Goal: Information Seeking & Learning: Compare options

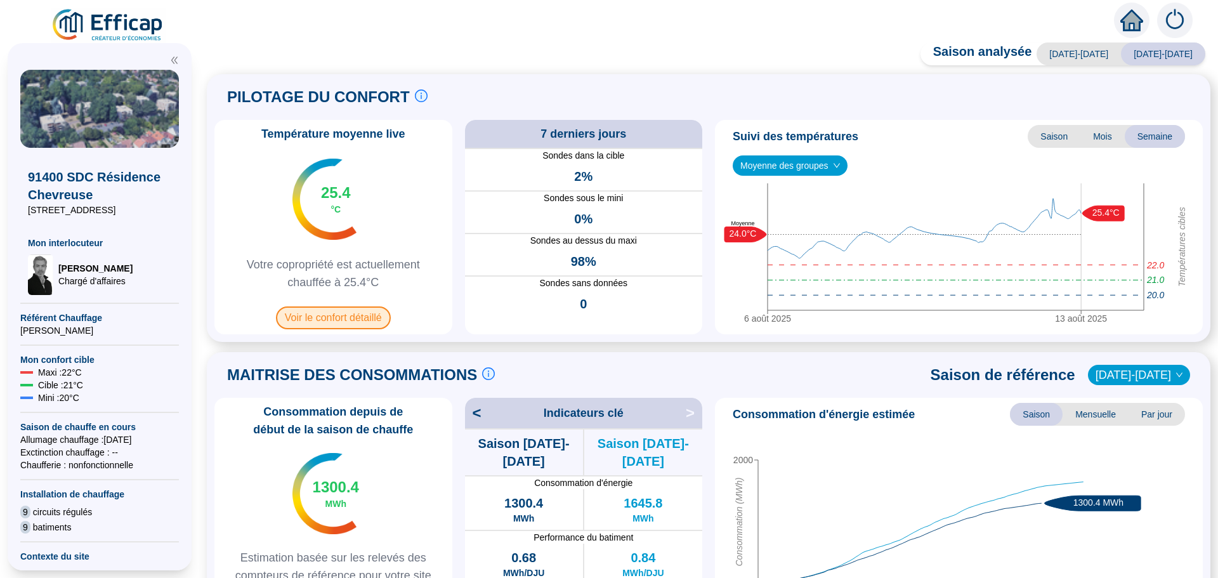
click at [338, 310] on span "Voir le confort détaillé" at bounding box center [333, 317] width 115 height 23
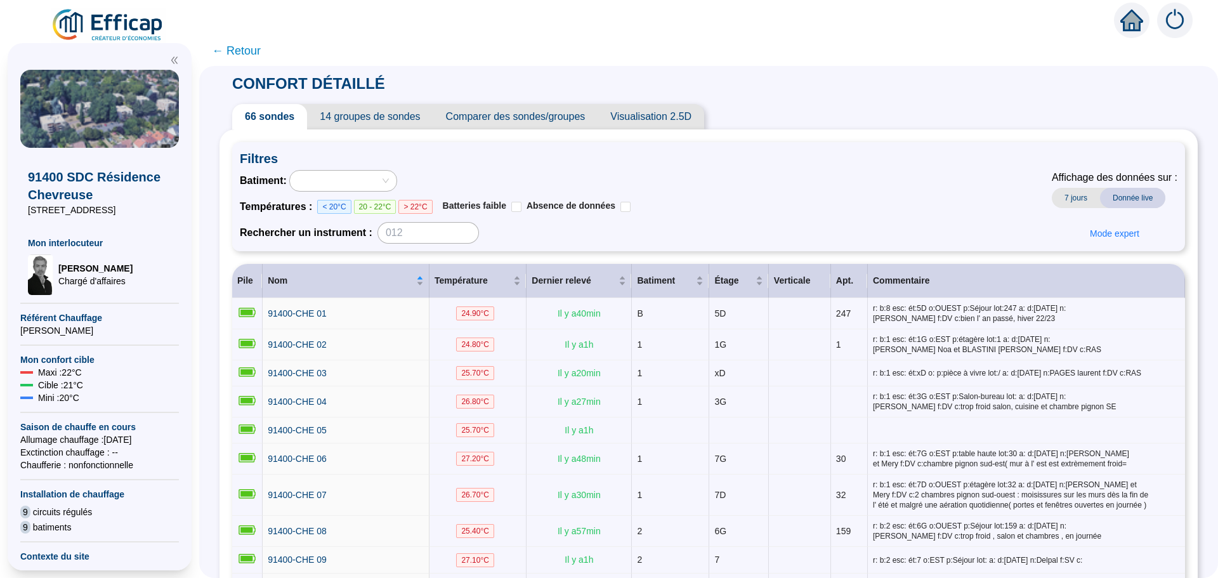
click at [562, 114] on span "Comparer des sondes/groupes" at bounding box center [515, 116] width 165 height 25
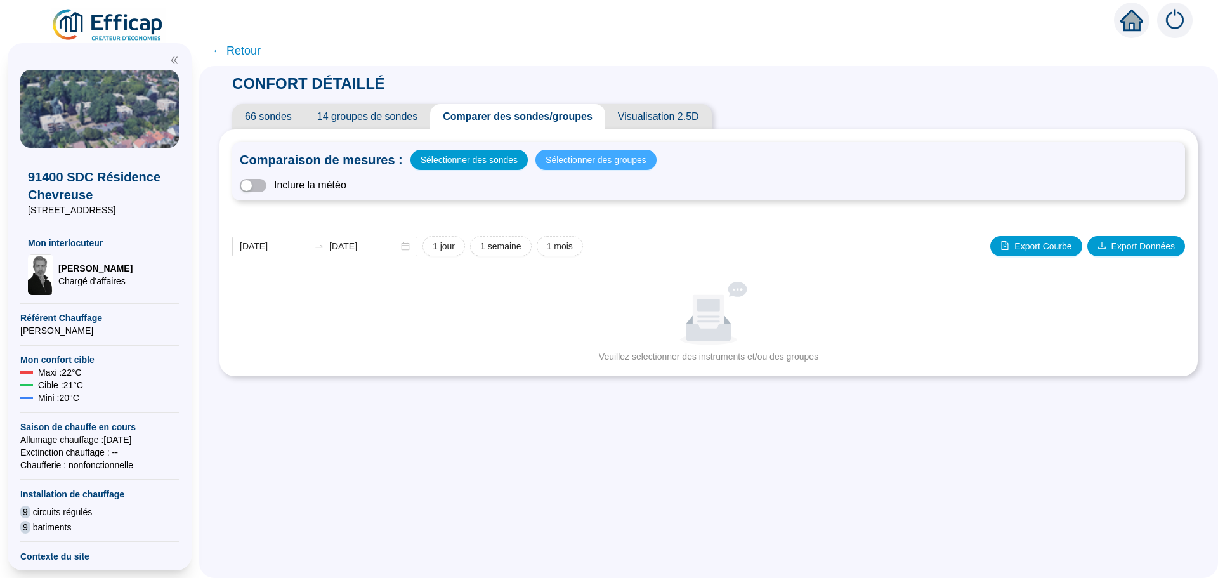
click at [552, 154] on span "Sélectionner des groupes" at bounding box center [596, 160] width 101 height 18
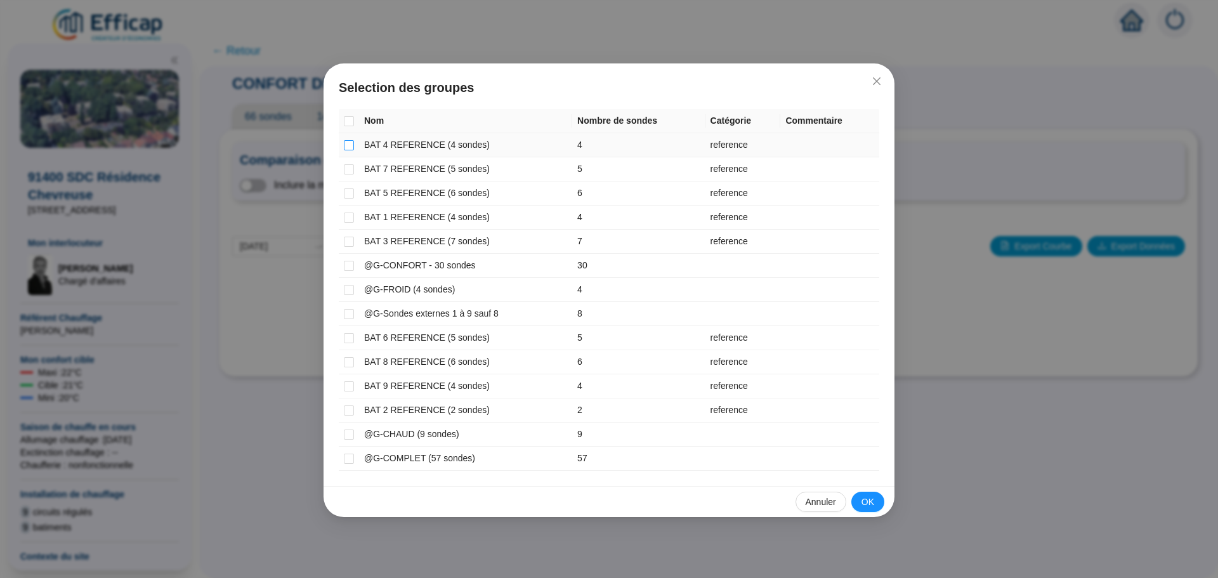
click at [346, 145] on input "checkbox" at bounding box center [349, 145] width 10 height 10
checkbox input "true"
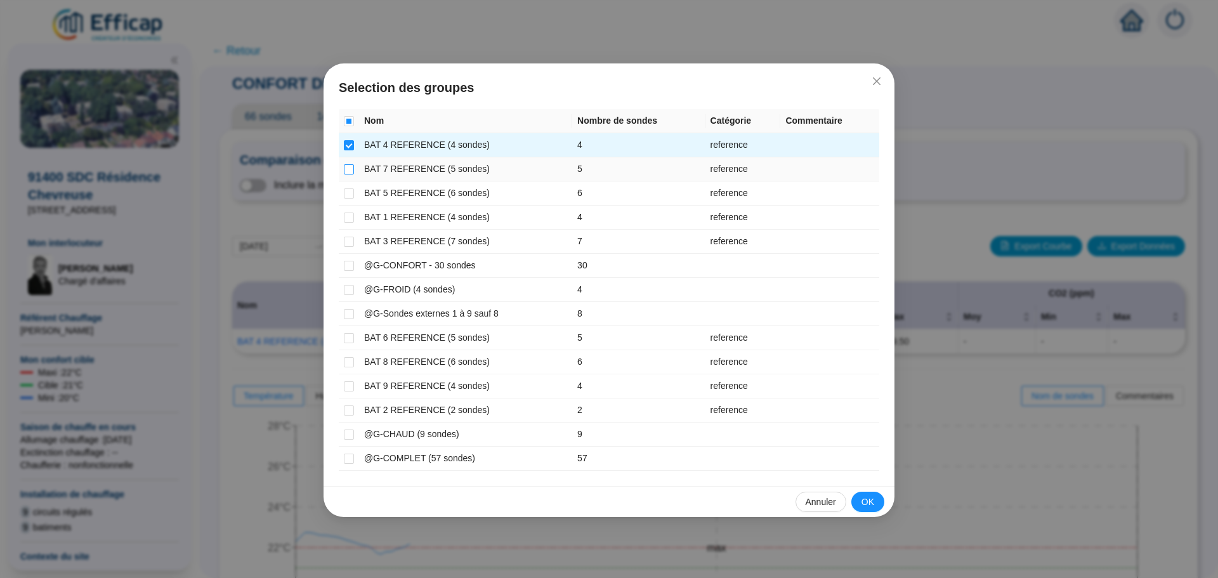
click at [346, 171] on input "checkbox" at bounding box center [349, 169] width 10 height 10
checkbox input "true"
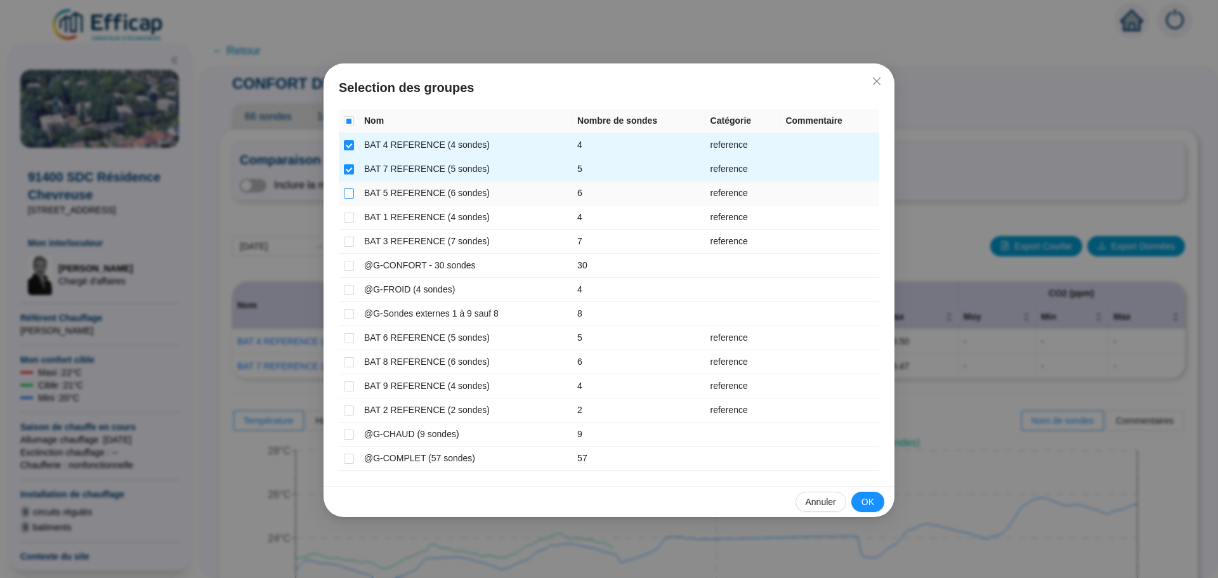
click at [345, 194] on input "checkbox" at bounding box center [349, 193] width 10 height 10
checkbox input "true"
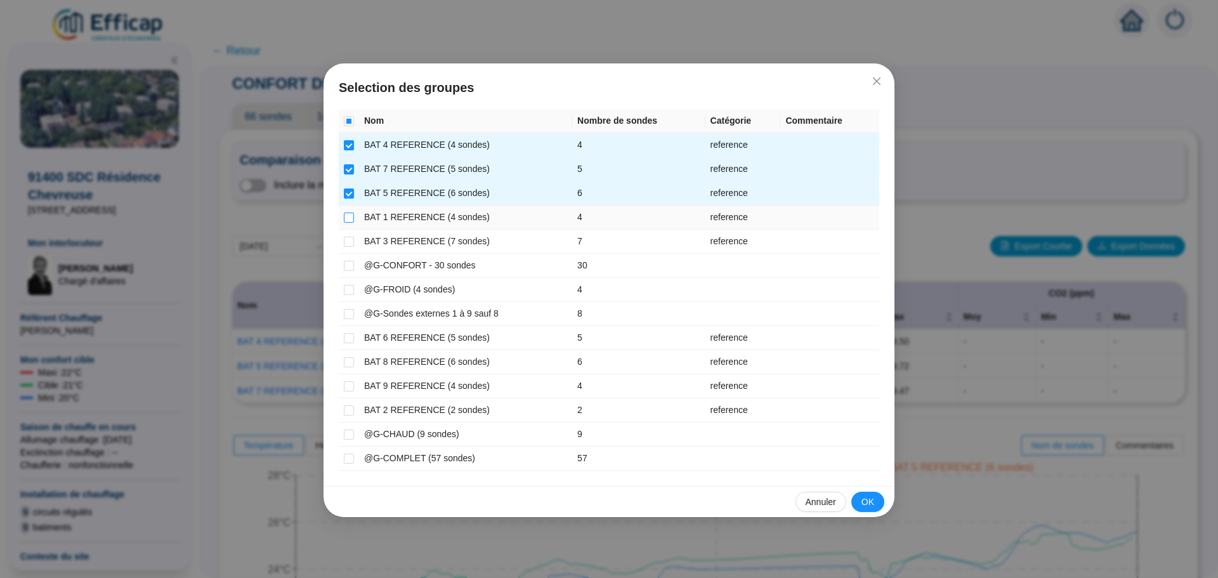
click at [348, 215] on input "checkbox" at bounding box center [349, 218] width 10 height 10
checkbox input "true"
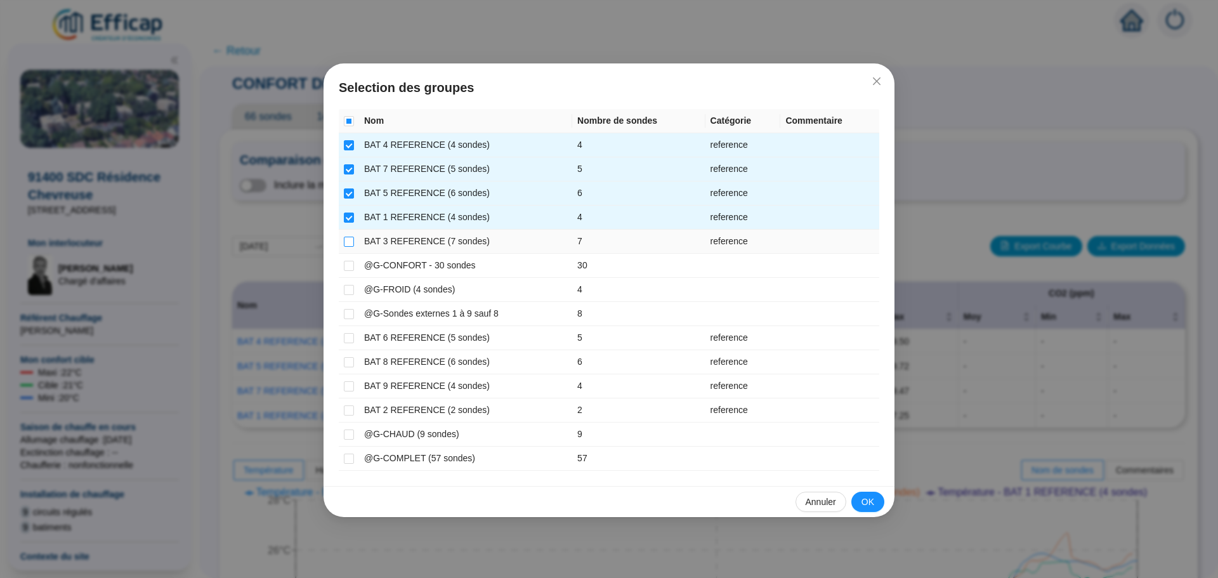
click at [348, 237] on input "checkbox" at bounding box center [349, 242] width 10 height 10
checkbox input "true"
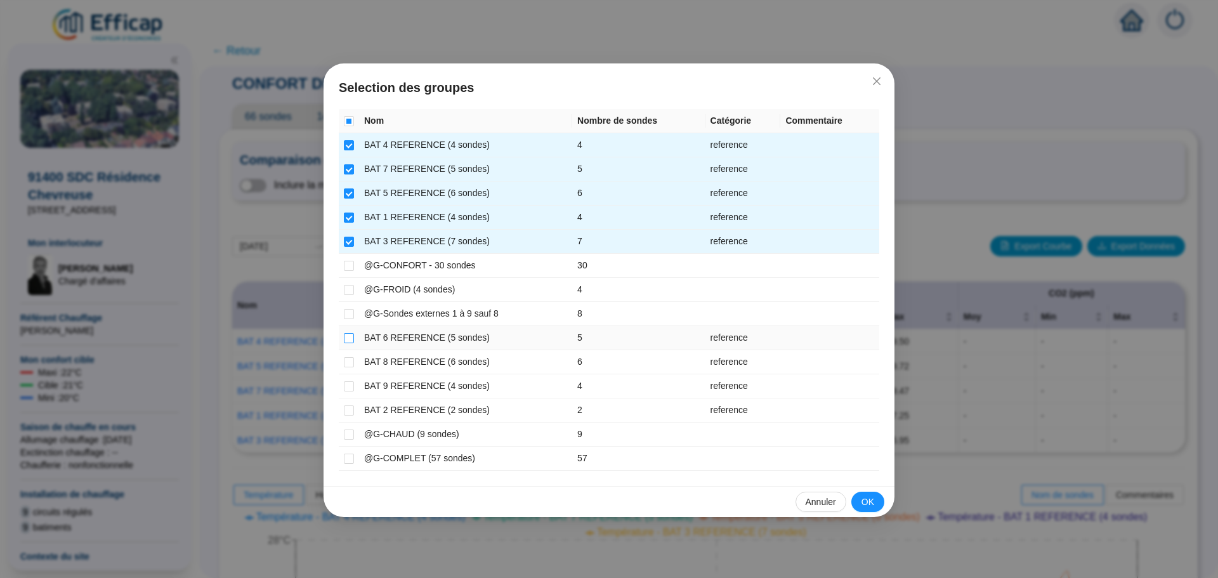
click at [348, 343] on label at bounding box center [349, 337] width 10 height 13
click at [348, 343] on input "checkbox" at bounding box center [349, 338] width 10 height 10
checkbox input "true"
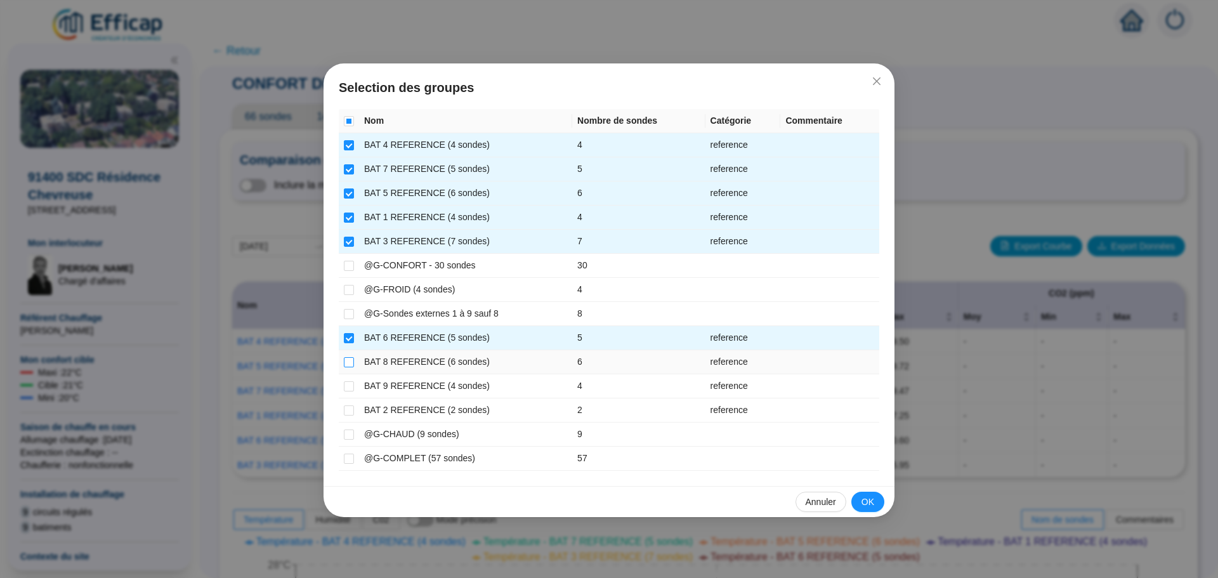
click at [347, 365] on input "checkbox" at bounding box center [349, 362] width 10 height 10
checkbox input "true"
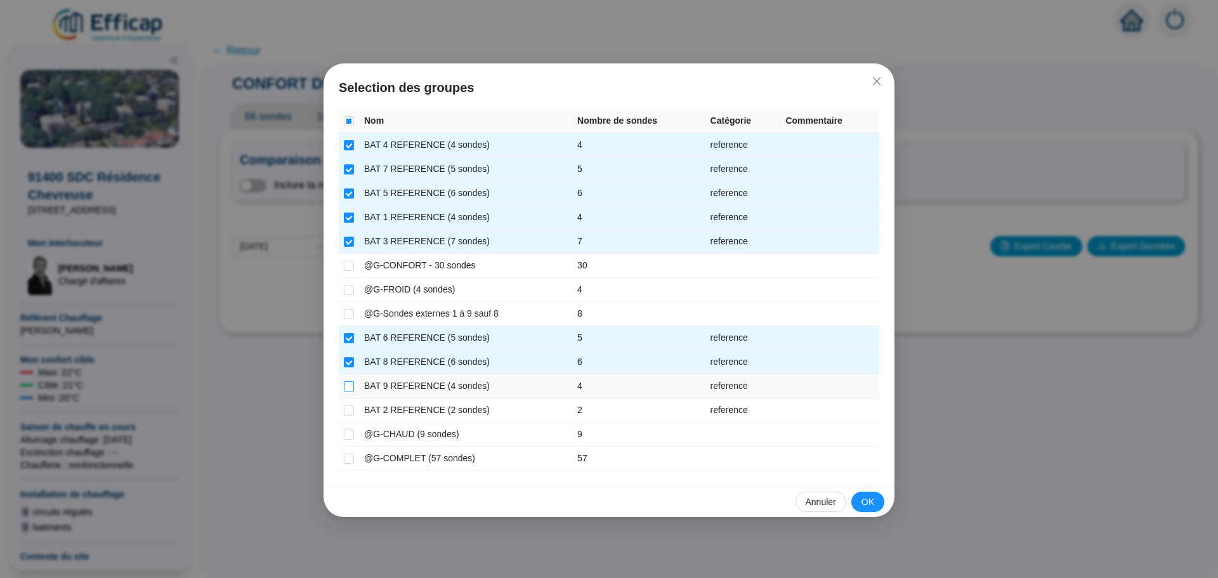
click at [348, 385] on input "checkbox" at bounding box center [349, 386] width 10 height 10
checkbox input "true"
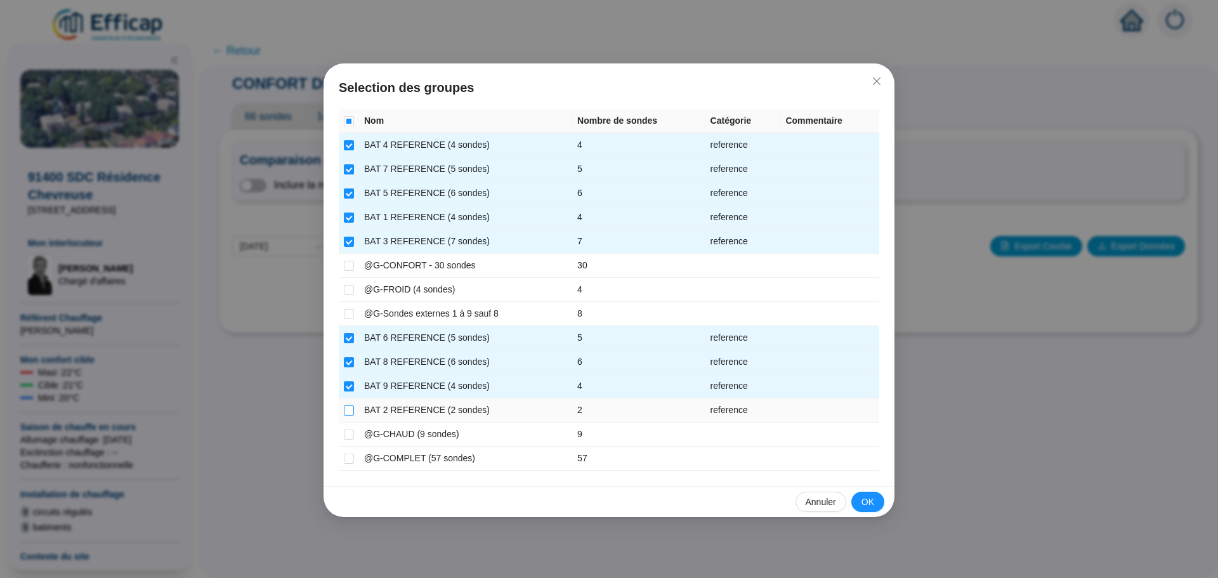
click at [344, 412] on input "checkbox" at bounding box center [349, 410] width 10 height 10
checkbox input "true"
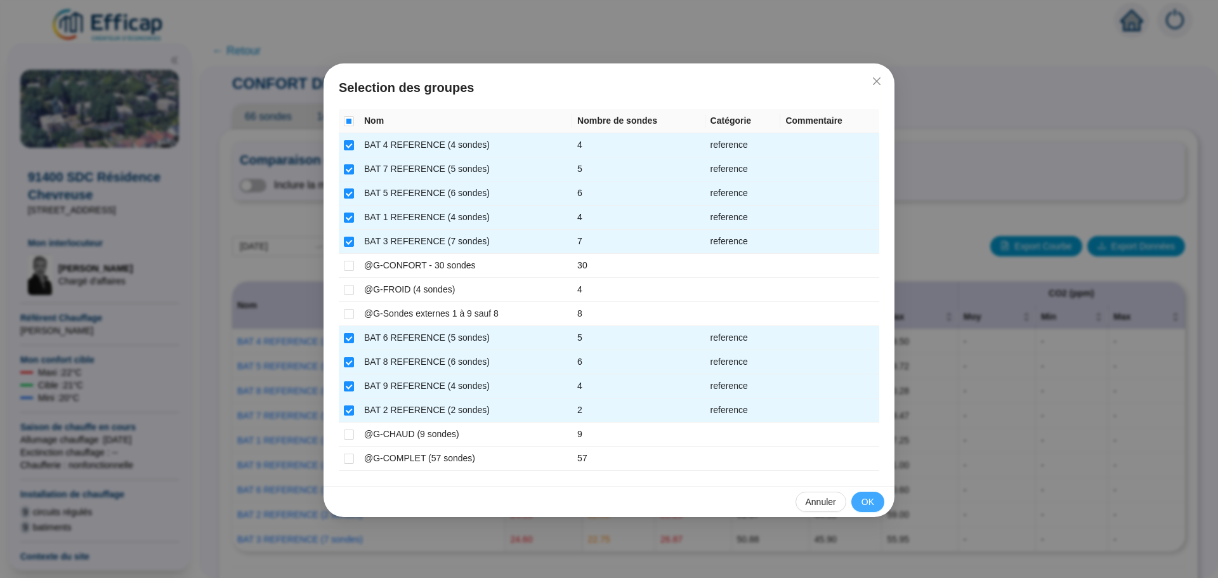
click at [859, 499] on button "OK" at bounding box center [868, 502] width 33 height 20
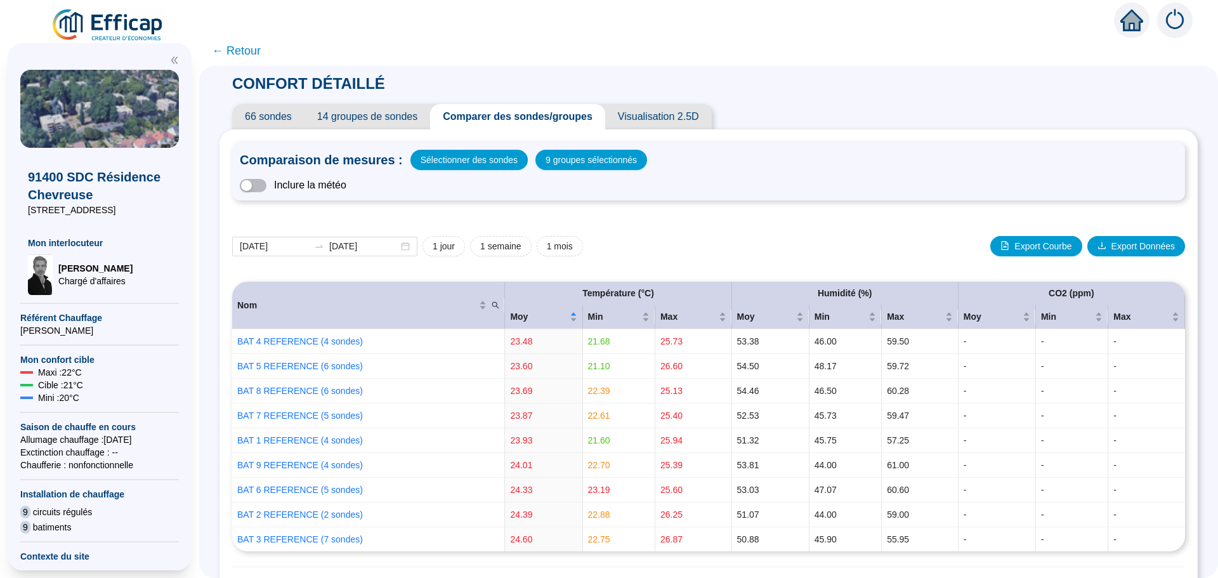
click at [261, 48] on span "← Retour" at bounding box center [236, 51] width 49 height 18
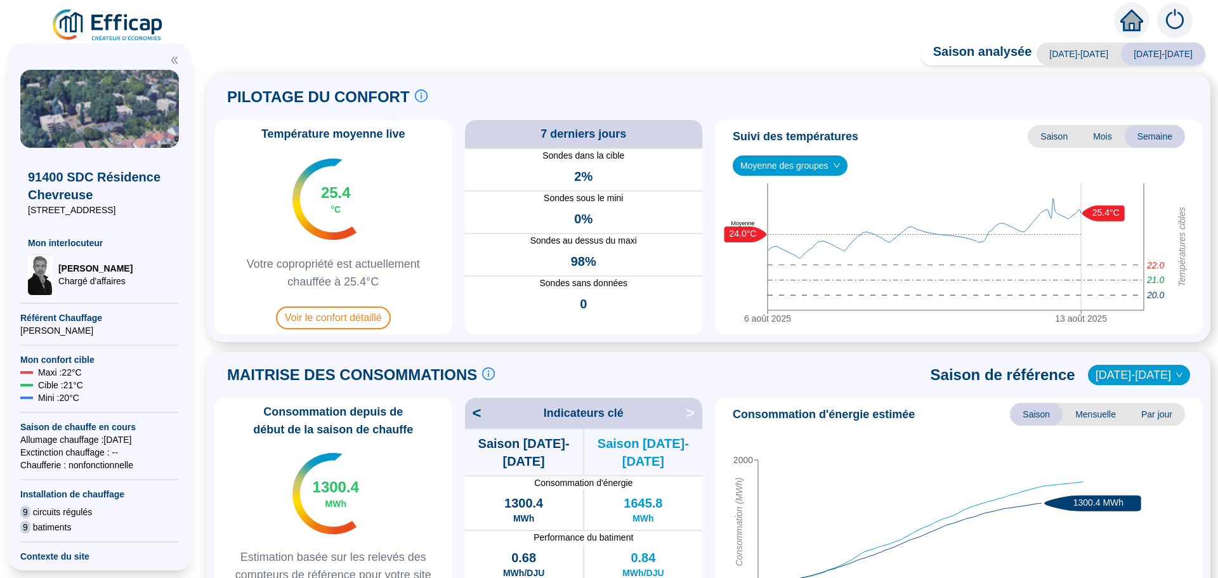
click at [1089, 61] on span "[DATE]-[DATE]" at bounding box center [1079, 54] width 84 height 23
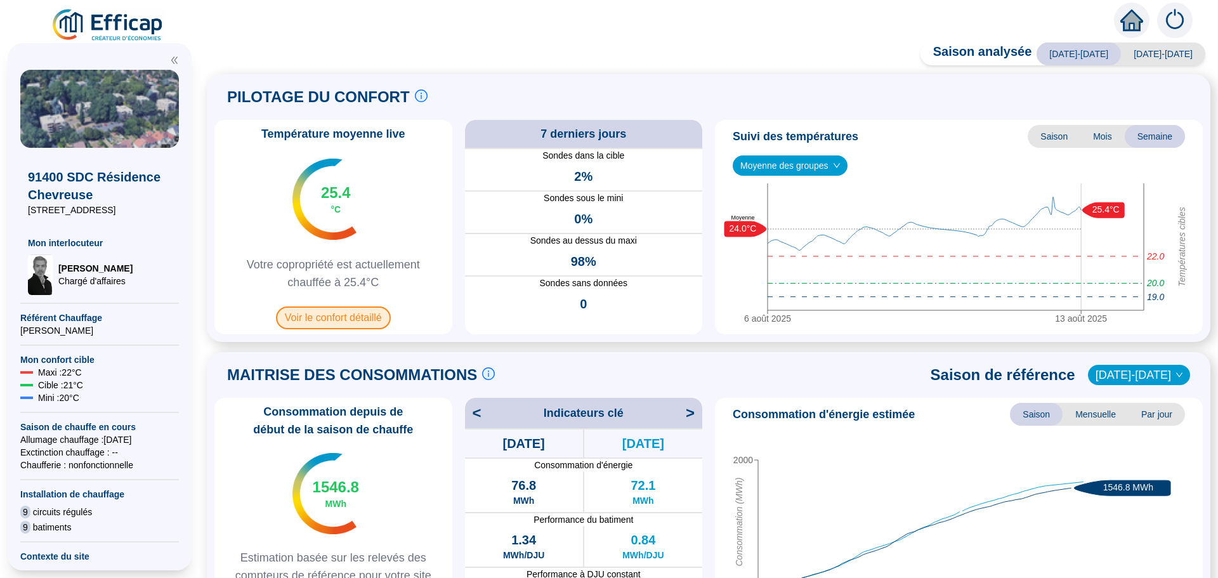
click at [330, 324] on span "Voir le confort détaillé" at bounding box center [333, 317] width 115 height 23
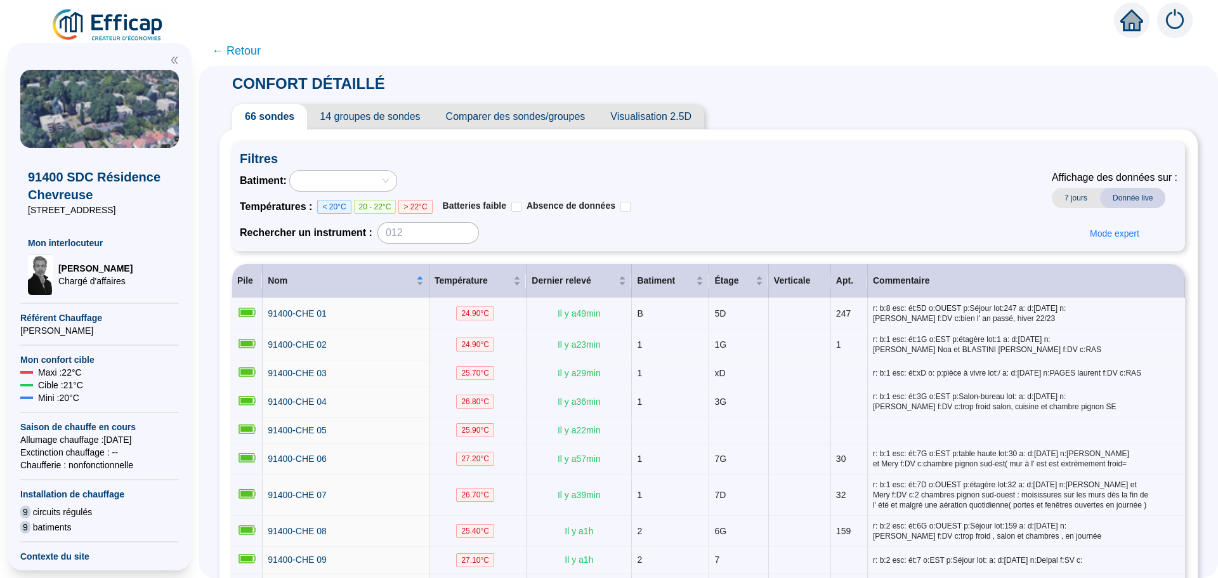
click at [522, 117] on span "Comparer des sondes/groupes" at bounding box center [515, 116] width 165 height 25
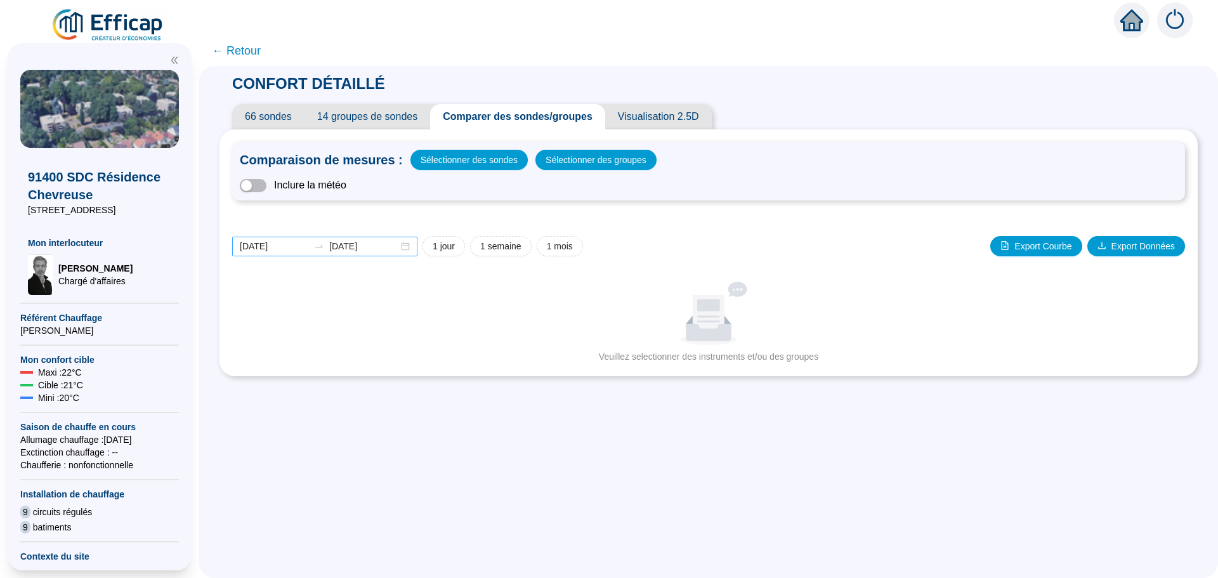
click at [411, 251] on div "[DATE] [DATE]" at bounding box center [324, 247] width 185 height 20
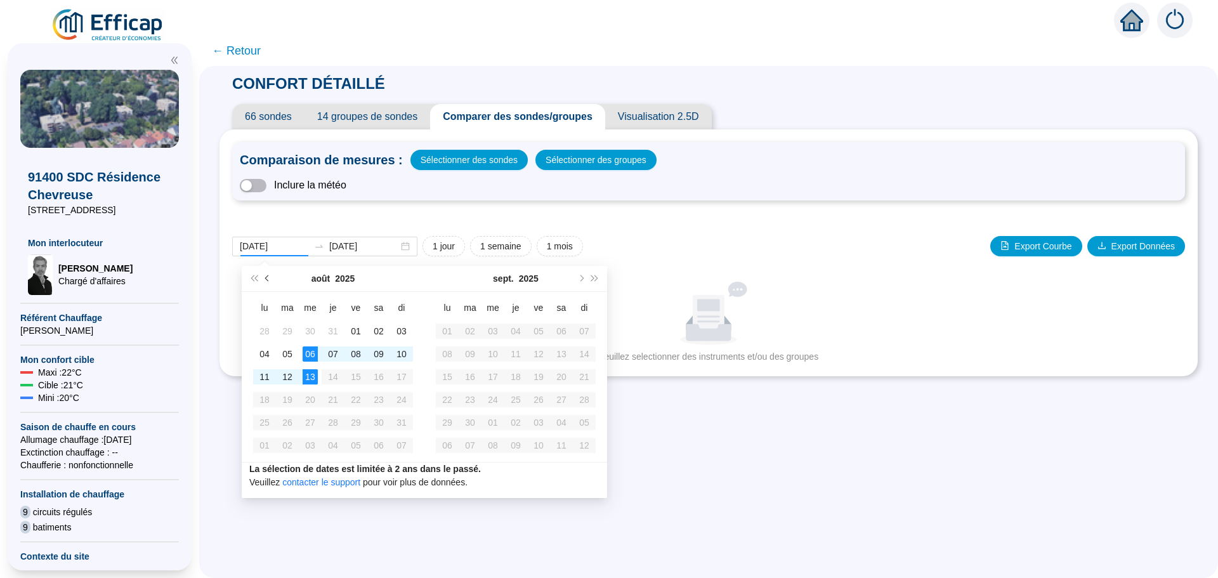
click at [262, 277] on button "Mois précédent (PageUp)" at bounding box center [268, 278] width 14 height 25
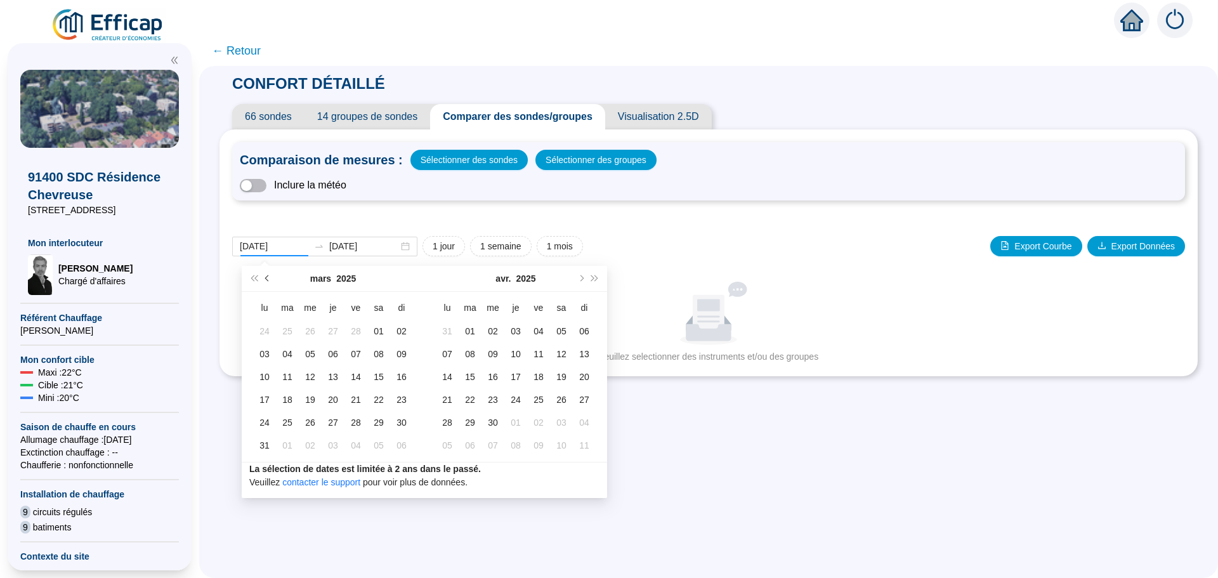
click at [262, 277] on button "Mois précédent (PageUp)" at bounding box center [268, 278] width 14 height 25
click at [262, 276] on button "Mois précédent (PageUp)" at bounding box center [268, 278] width 14 height 25
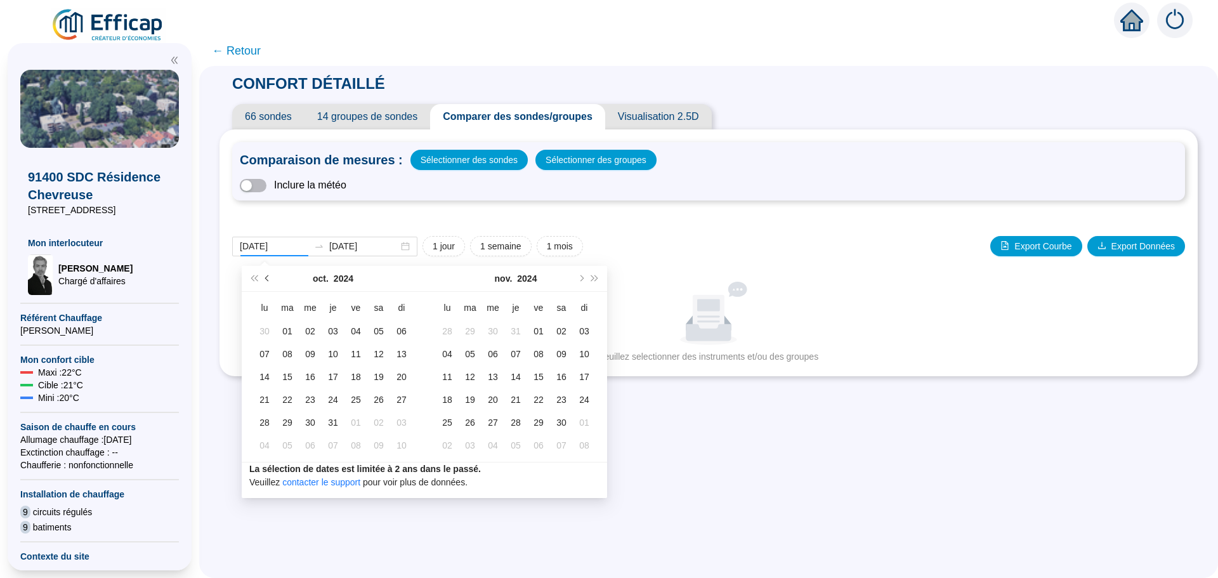
click at [262, 276] on button "Mois précédent (PageUp)" at bounding box center [268, 278] width 14 height 25
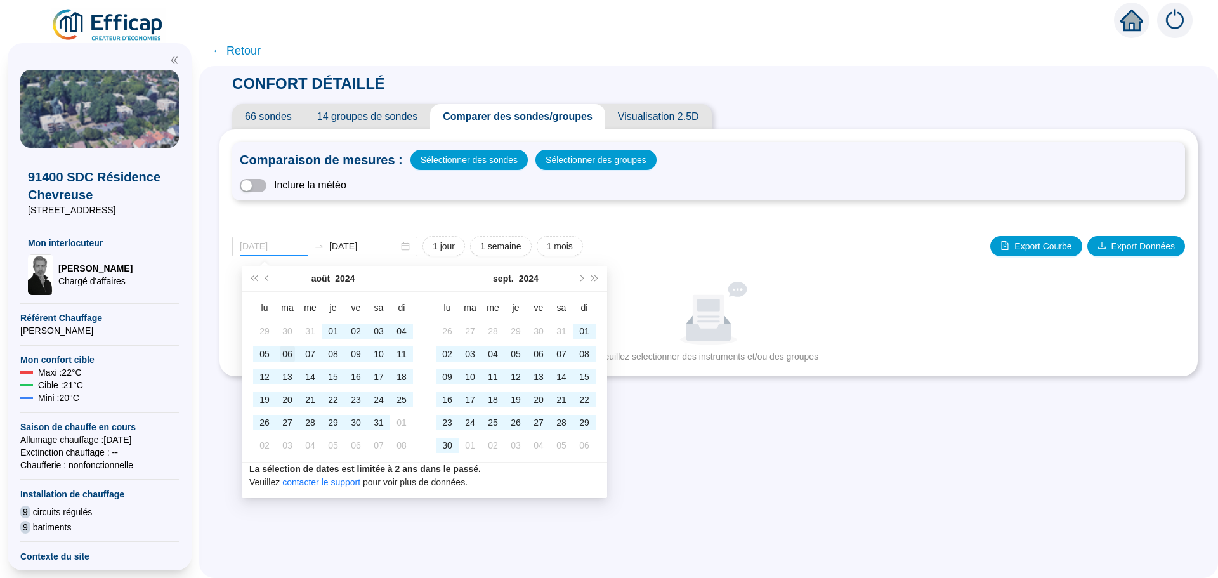
type input "[DATE]"
click at [286, 350] on div "06" at bounding box center [287, 353] width 15 height 15
type input "[DATE]"
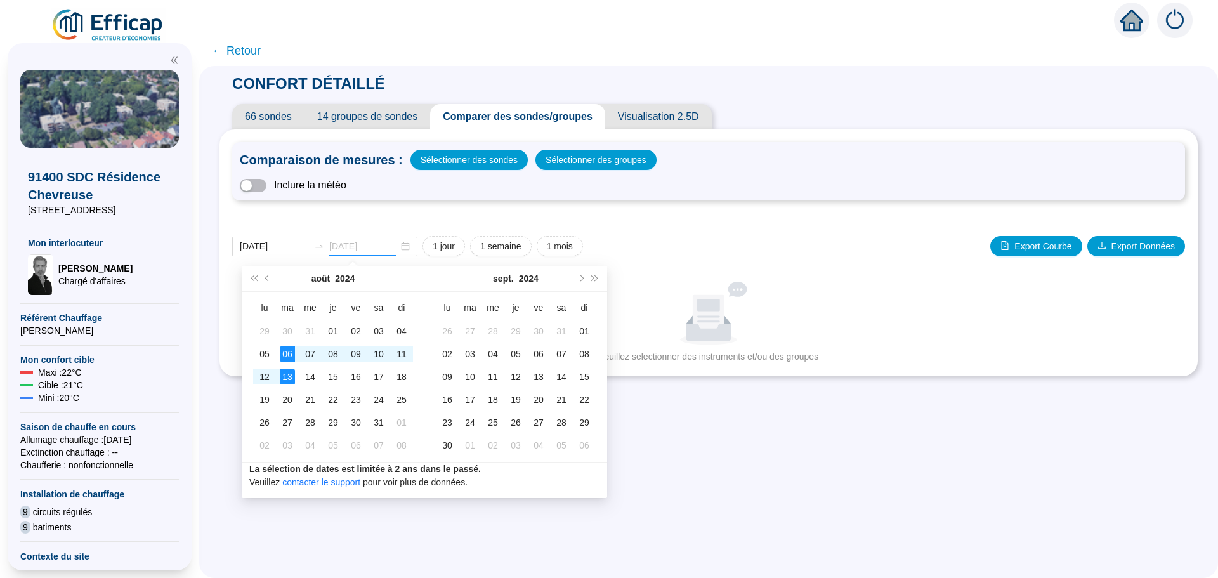
click at [289, 371] on div "13" at bounding box center [287, 376] width 15 height 15
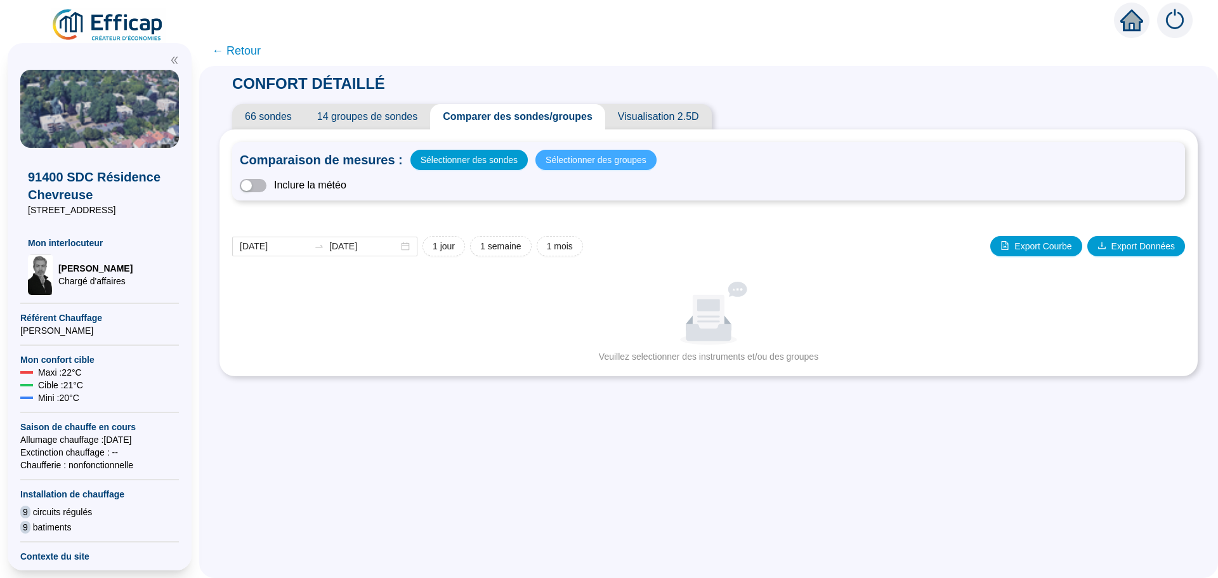
click at [565, 154] on span "Sélectionner des groupes" at bounding box center [596, 160] width 101 height 18
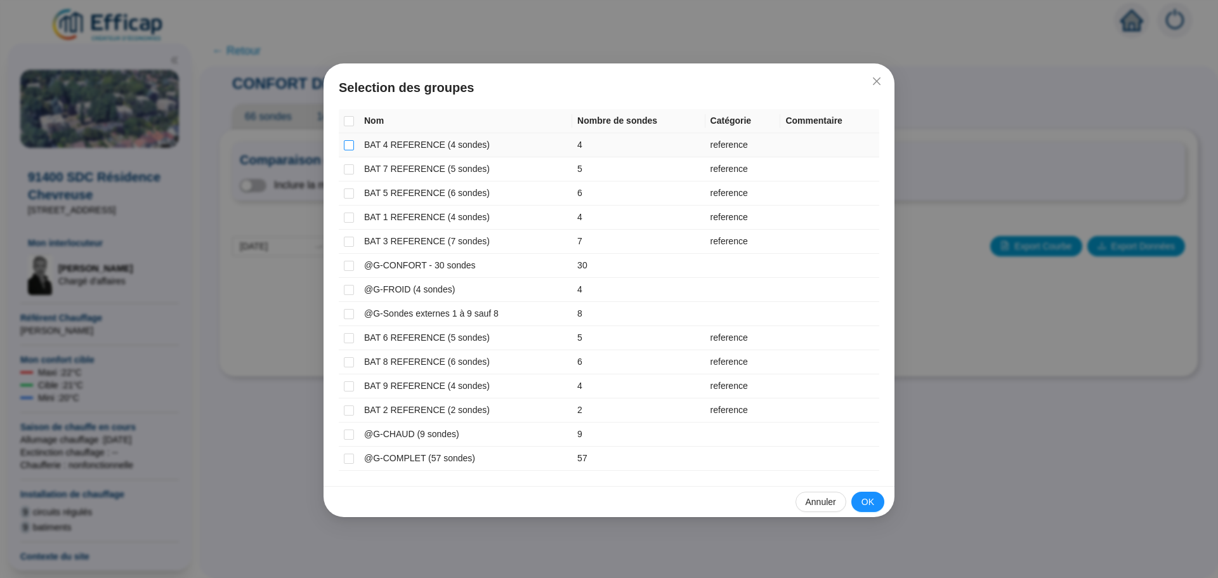
click at [351, 148] on input "checkbox" at bounding box center [349, 145] width 10 height 10
checkbox input "true"
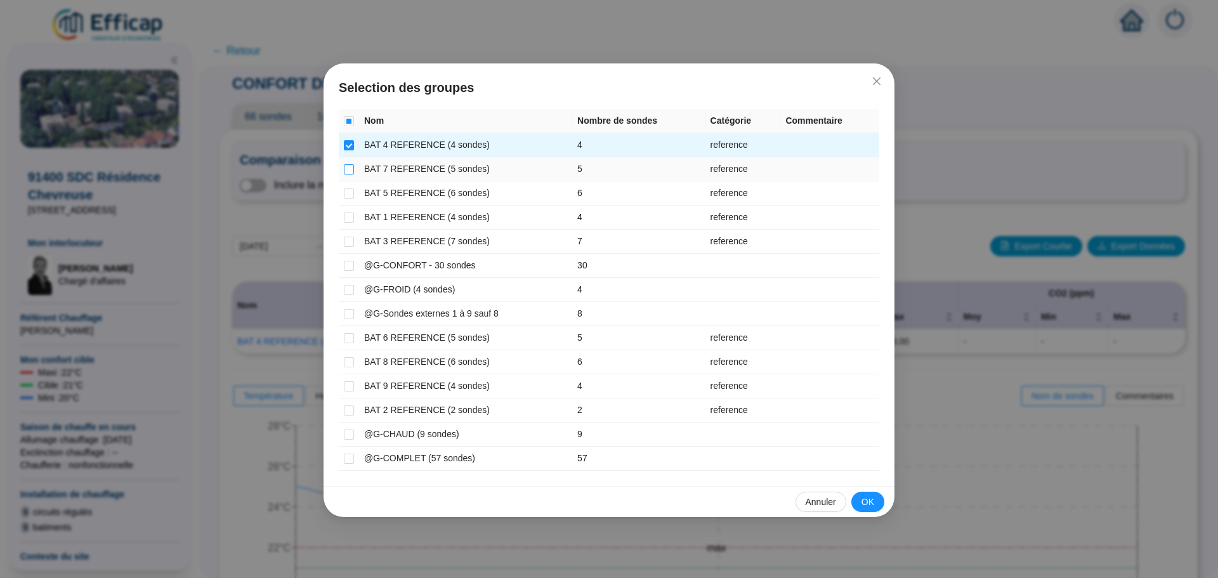
click at [347, 169] on input "checkbox" at bounding box center [349, 169] width 10 height 10
checkbox input "true"
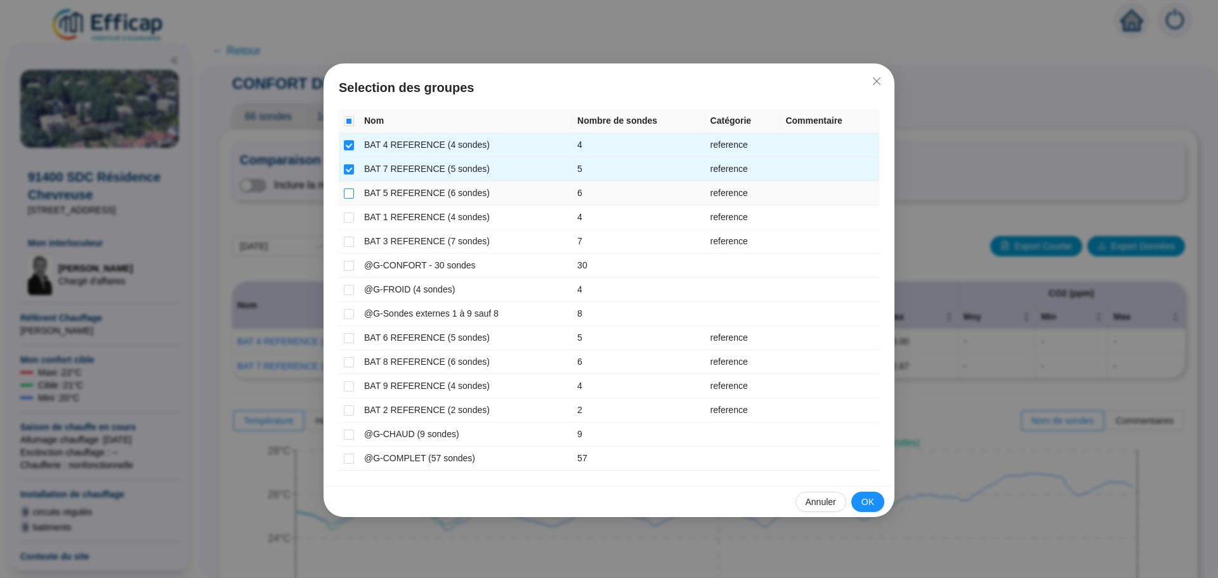
click at [346, 192] on input "checkbox" at bounding box center [349, 193] width 10 height 10
checkbox input "true"
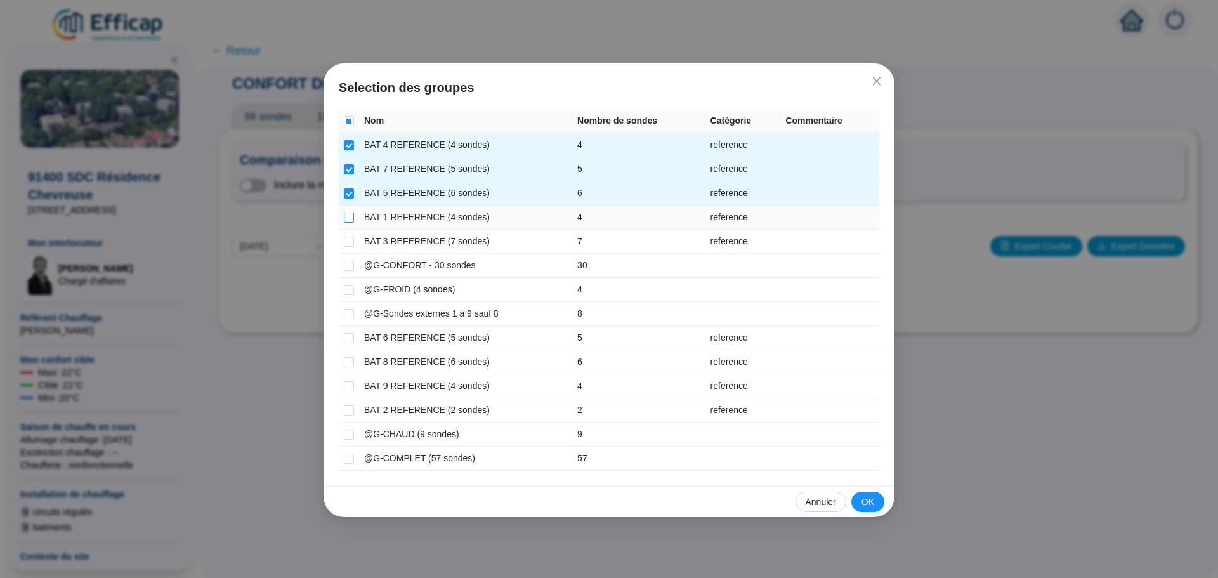
click at [348, 218] on input "checkbox" at bounding box center [349, 218] width 10 height 10
checkbox input "true"
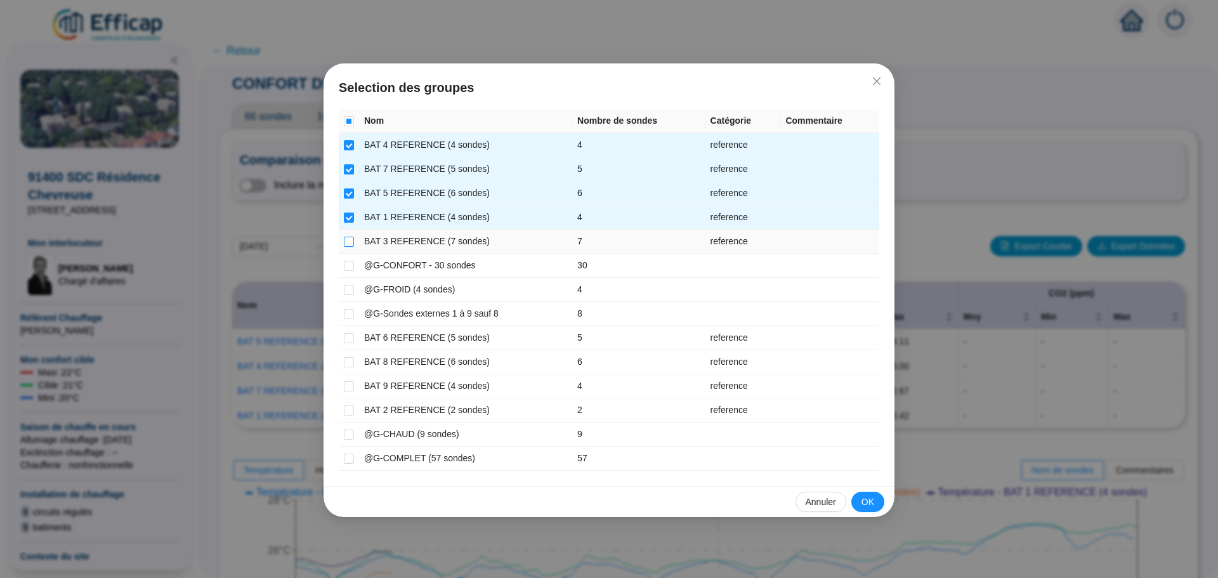
click at [350, 241] on input "checkbox" at bounding box center [349, 242] width 10 height 10
checkbox input "true"
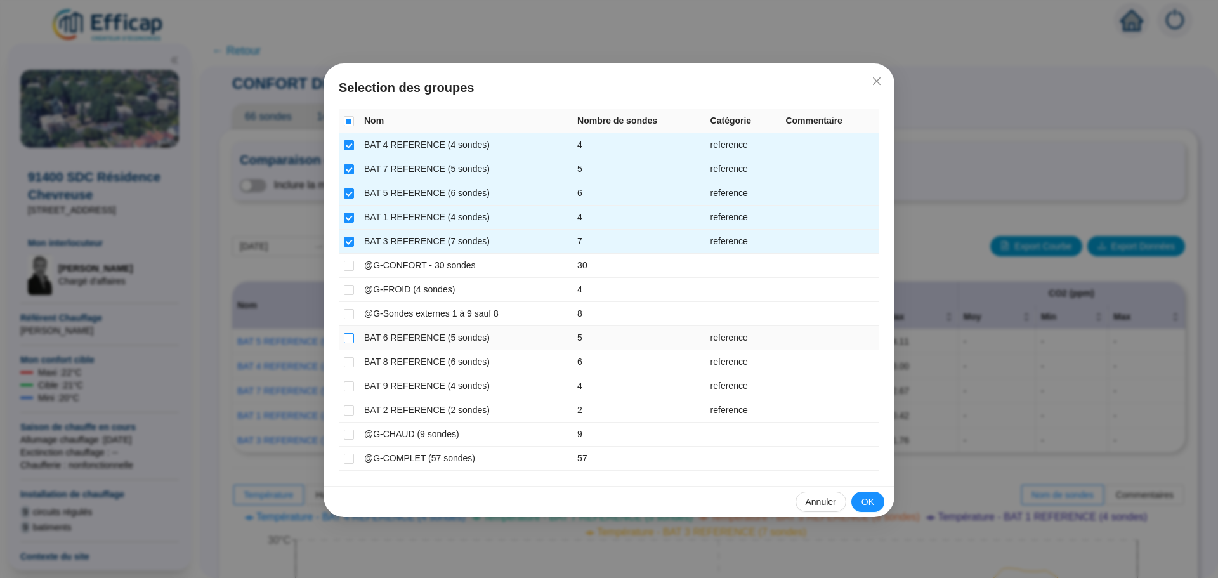
click at [350, 339] on input "checkbox" at bounding box center [349, 338] width 10 height 10
checkbox input "true"
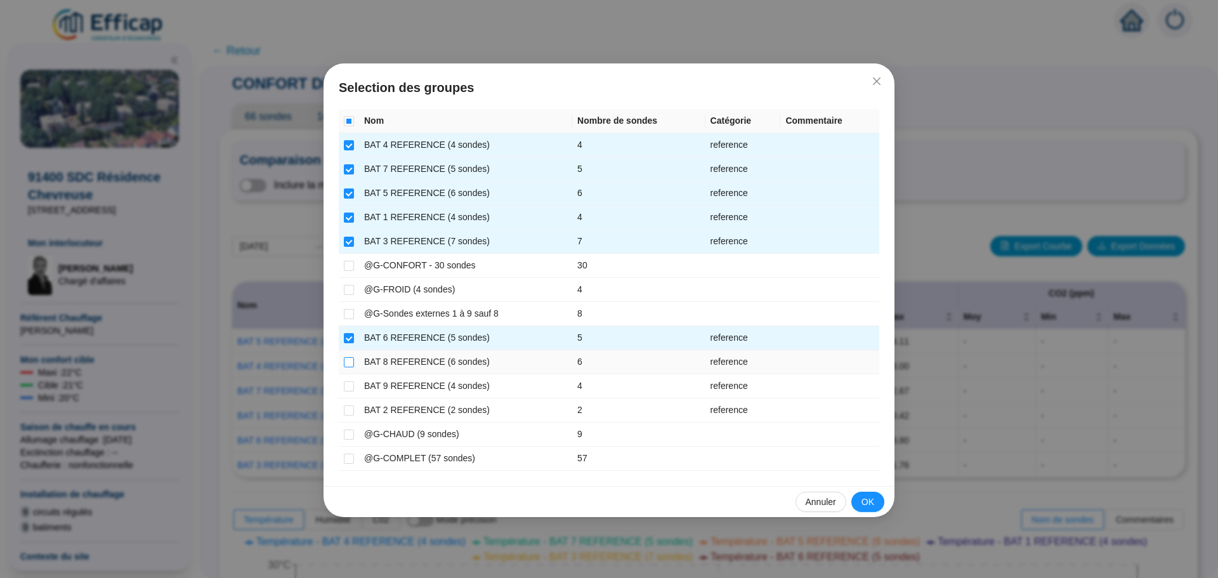
click at [348, 367] on input "checkbox" at bounding box center [349, 362] width 10 height 10
checkbox input "true"
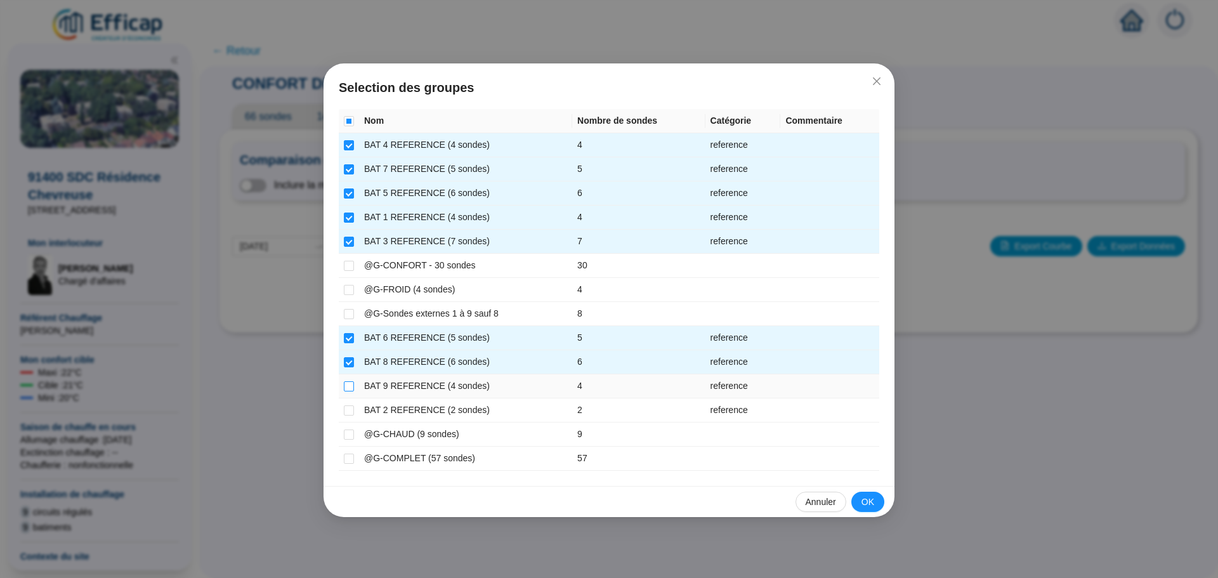
click at [346, 383] on input "checkbox" at bounding box center [349, 386] width 10 height 10
checkbox input "true"
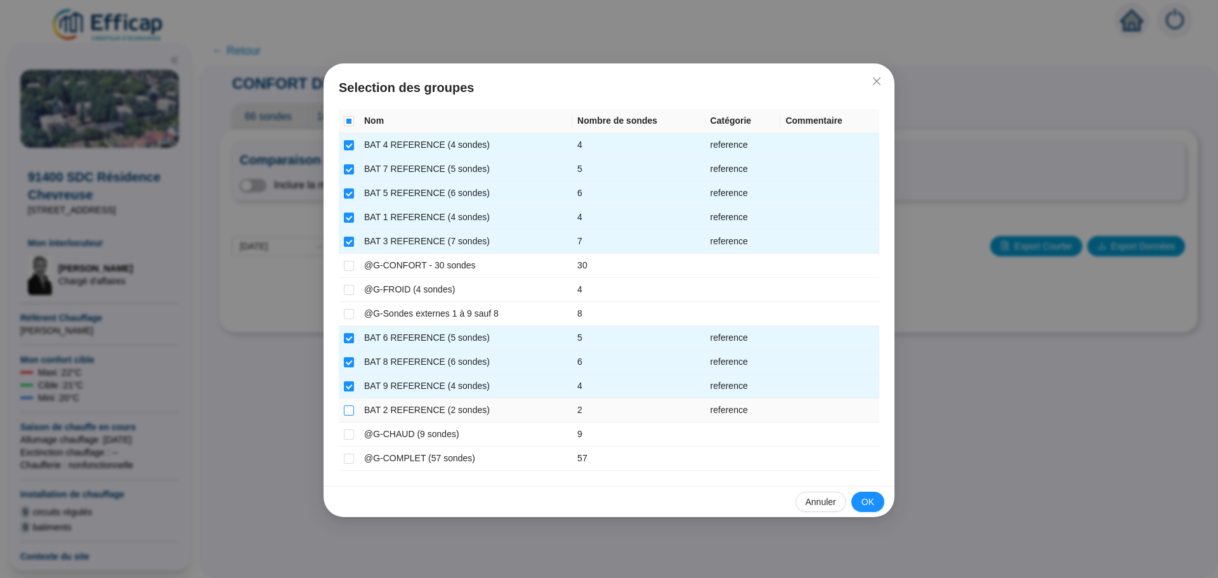
click at [345, 410] on input "checkbox" at bounding box center [349, 410] width 10 height 10
checkbox input "true"
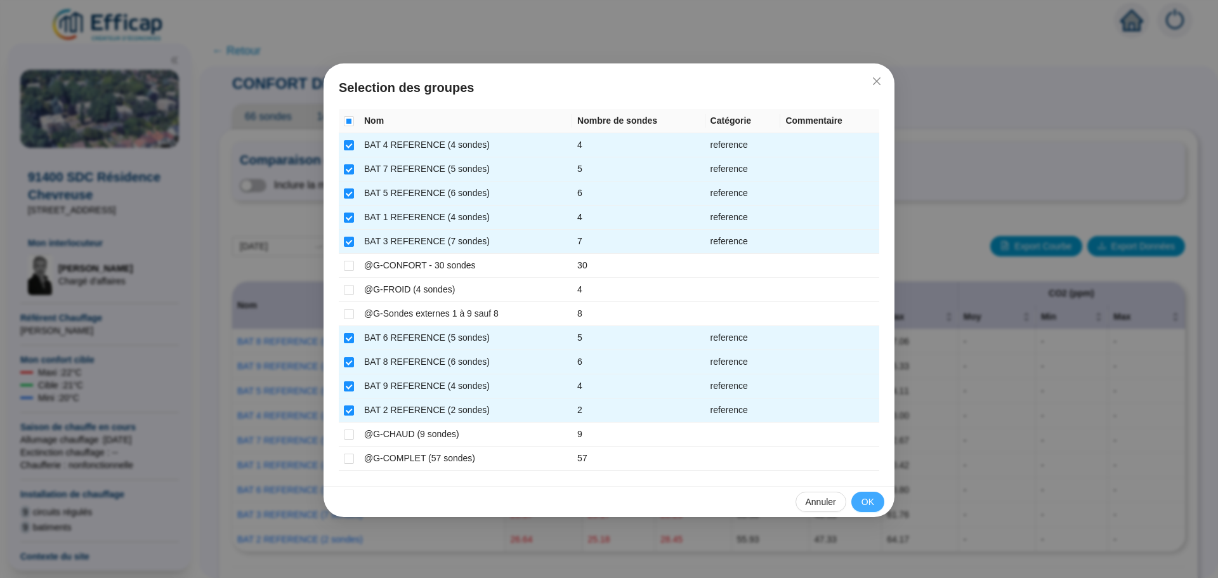
click at [859, 505] on button "OK" at bounding box center [868, 502] width 33 height 20
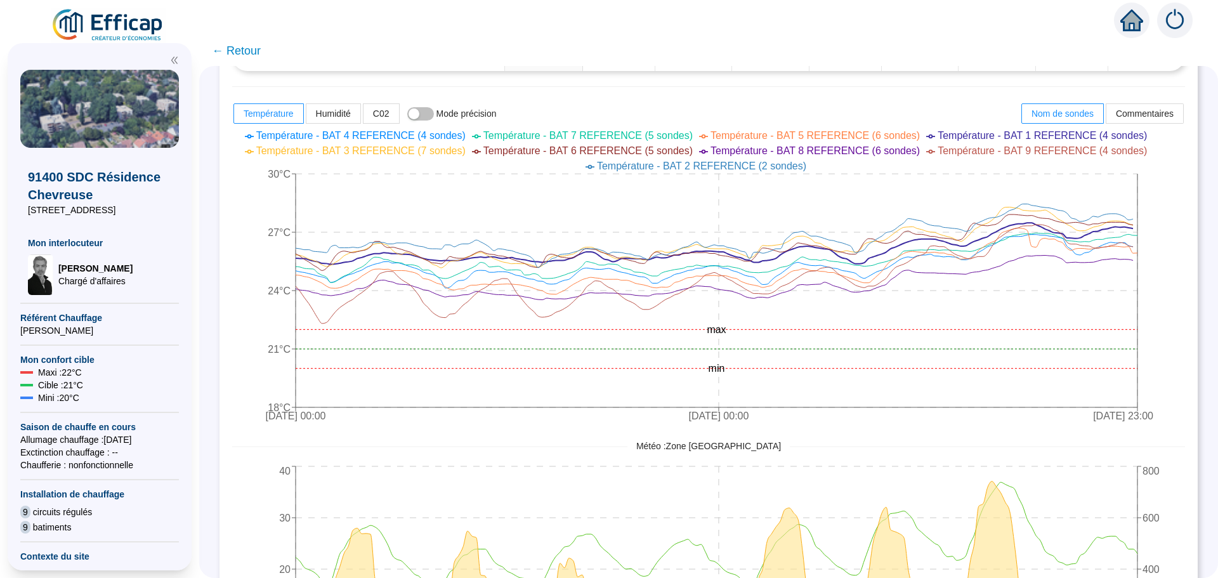
scroll to position [494, 0]
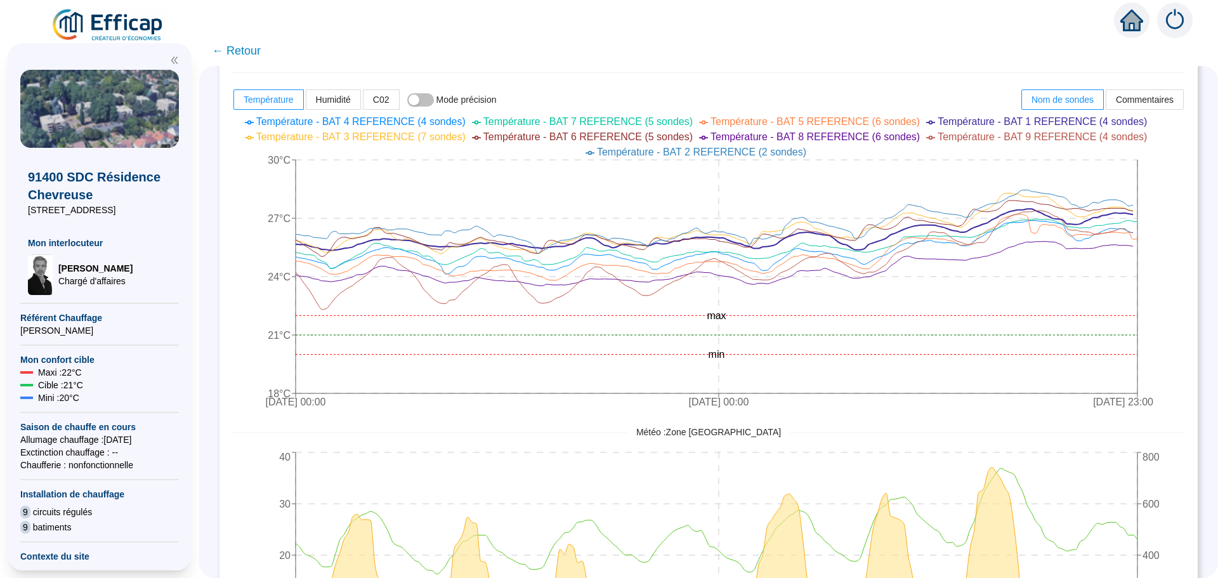
click at [252, 53] on span "← Retour" at bounding box center [236, 51] width 49 height 18
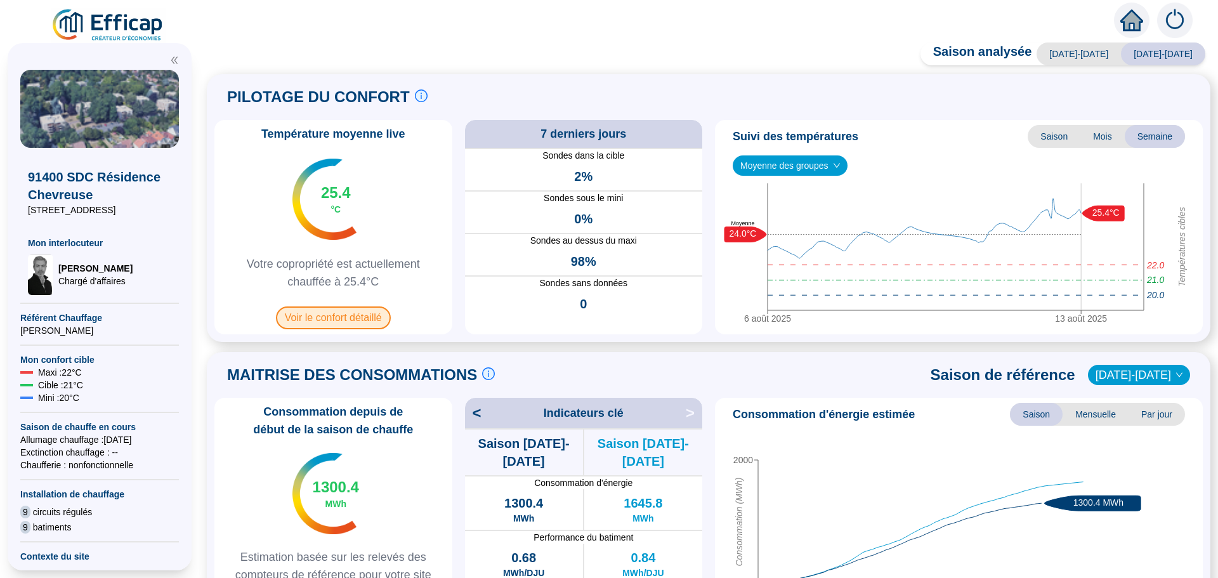
click at [329, 315] on span "Voir le confort détaillé" at bounding box center [333, 317] width 115 height 23
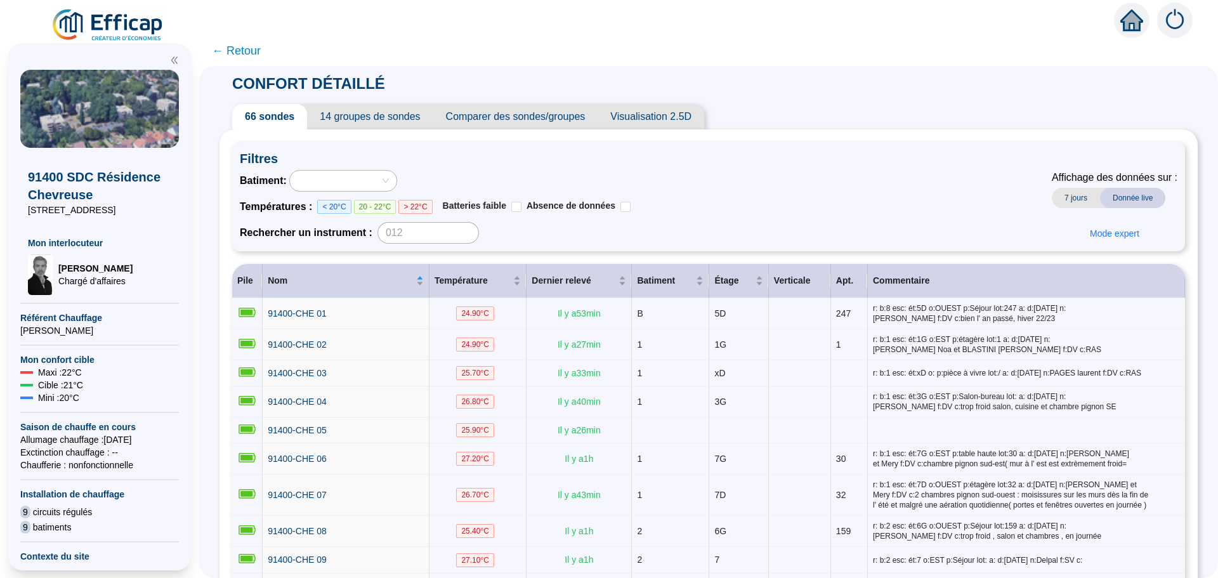
click at [558, 113] on span "Comparer des sondes/groupes" at bounding box center [515, 116] width 165 height 25
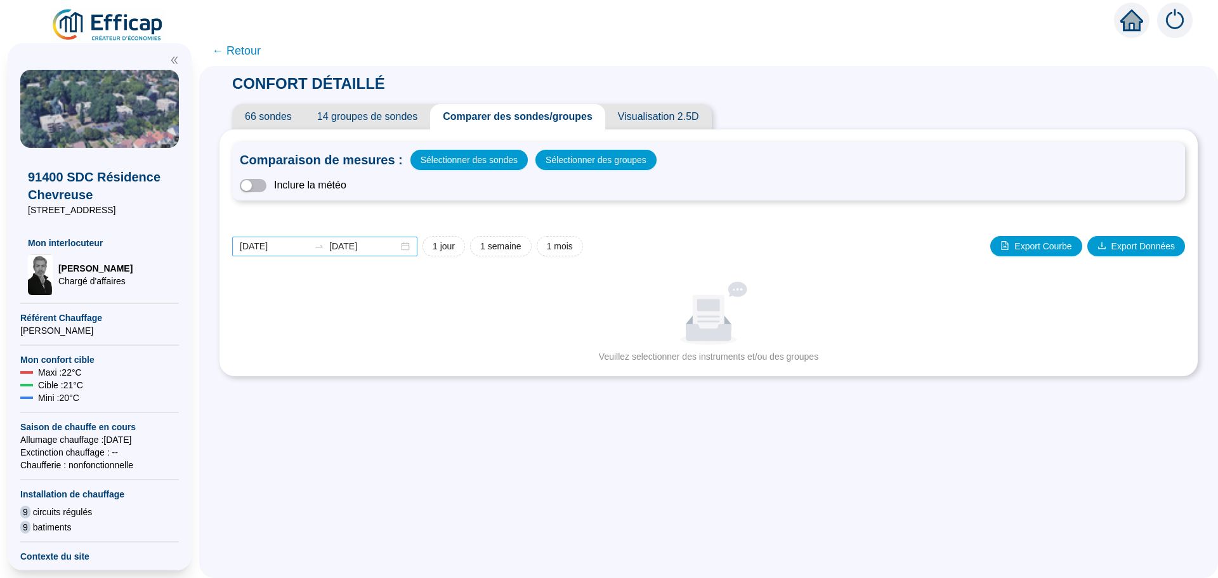
click at [412, 249] on div "[DATE] [DATE]" at bounding box center [324, 247] width 185 height 20
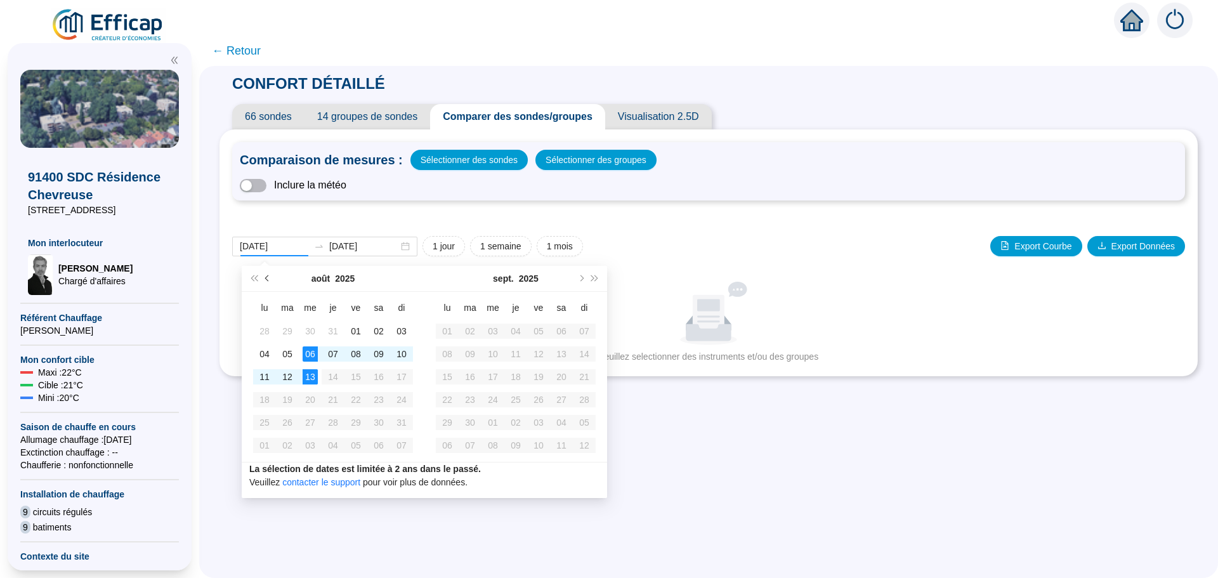
click at [266, 280] on button "Mois précédent (PageUp)" at bounding box center [268, 278] width 14 height 25
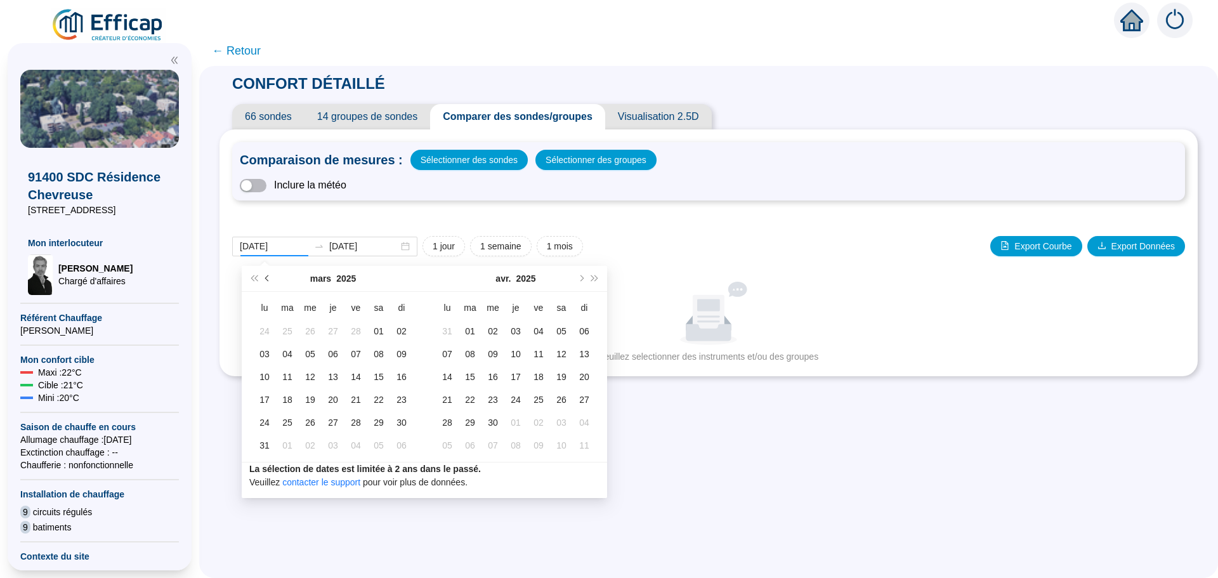
click at [266, 280] on button "Mois précédent (PageUp)" at bounding box center [268, 278] width 14 height 25
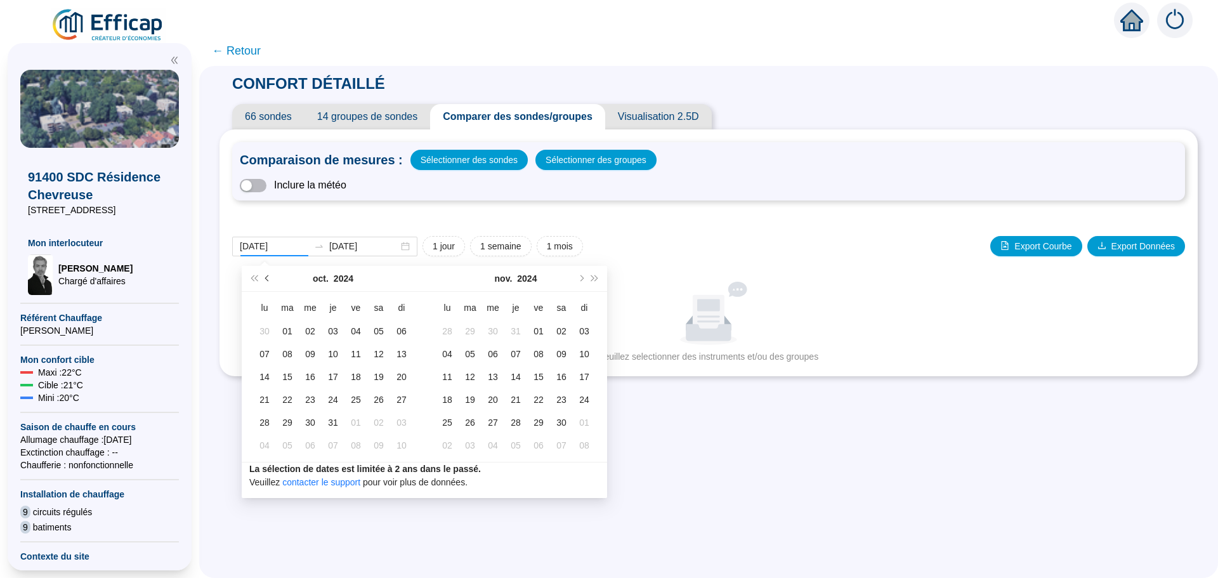
click at [266, 280] on button "Mois précédent (PageUp)" at bounding box center [268, 278] width 14 height 25
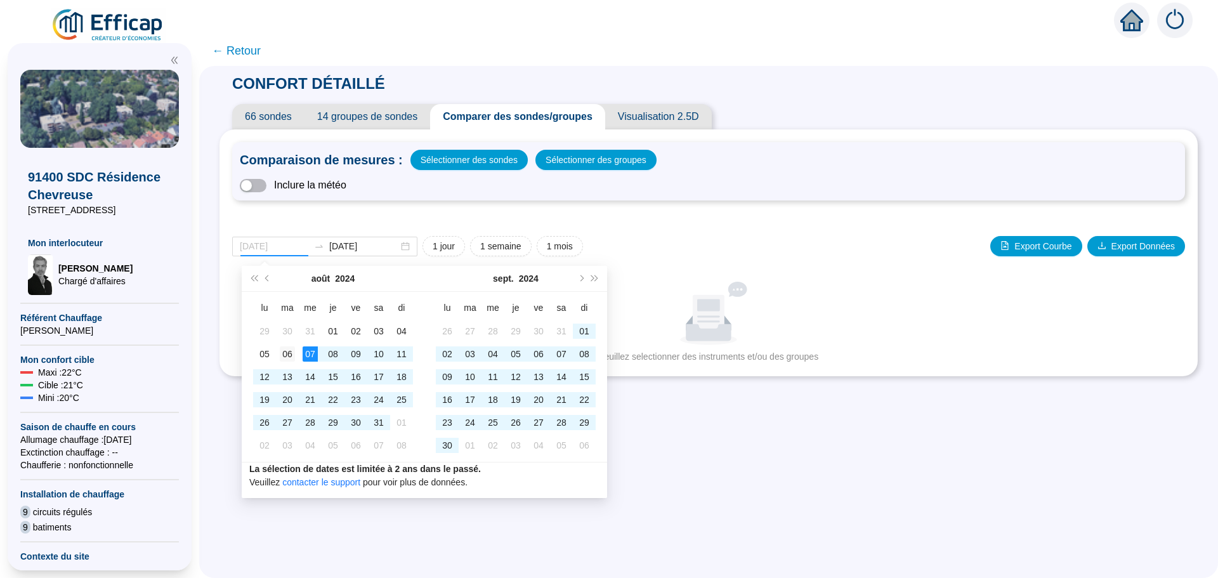
type input "[DATE]"
click at [283, 352] on div "06" at bounding box center [287, 353] width 15 height 15
type input "[DATE]"
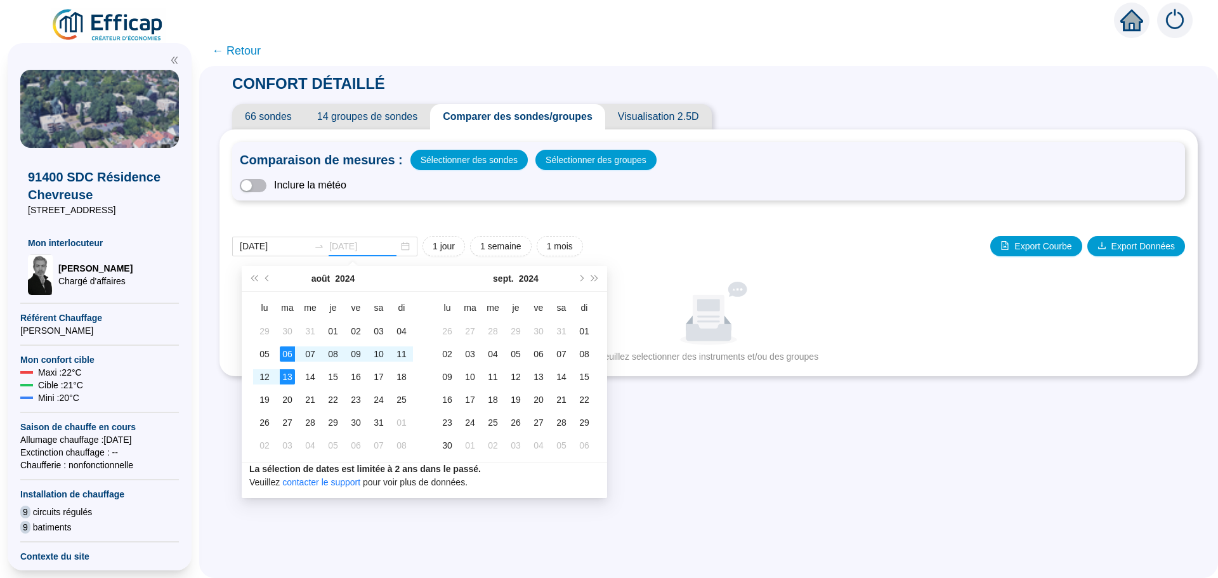
click at [289, 375] on div "13" at bounding box center [287, 376] width 15 height 15
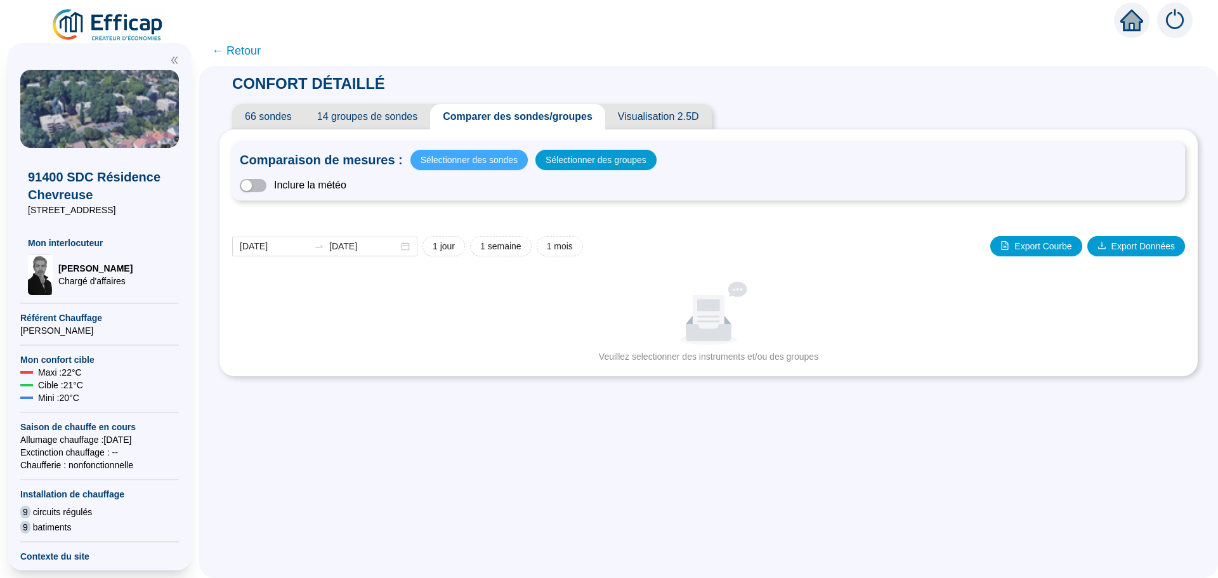
click at [466, 162] on span "Sélectionner des sondes" at bounding box center [469, 160] width 97 height 18
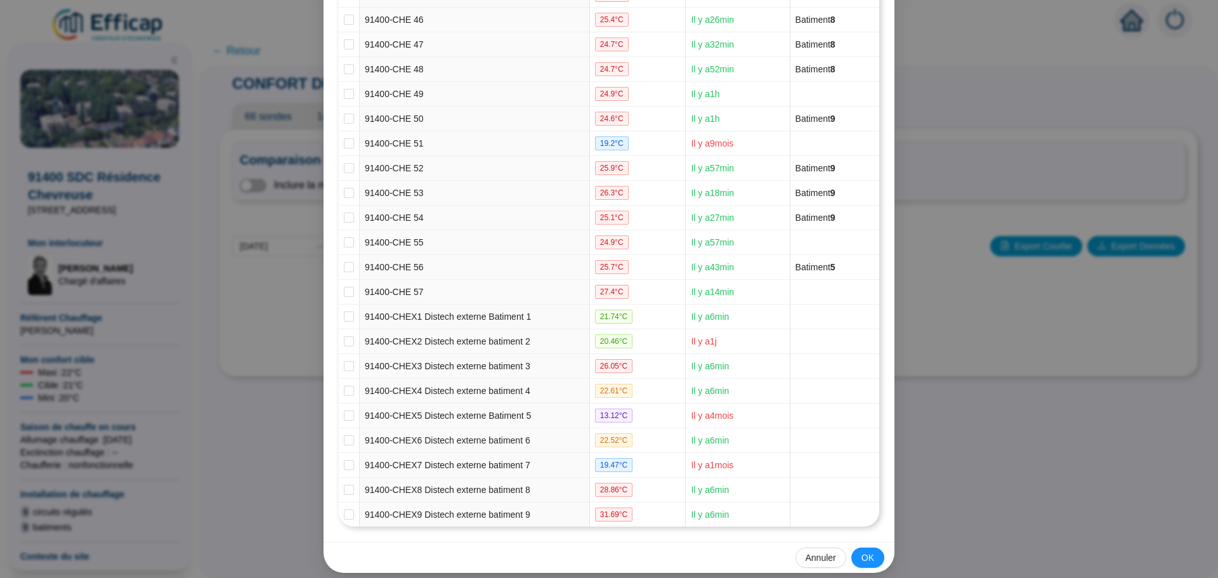
scroll to position [1299, 0]
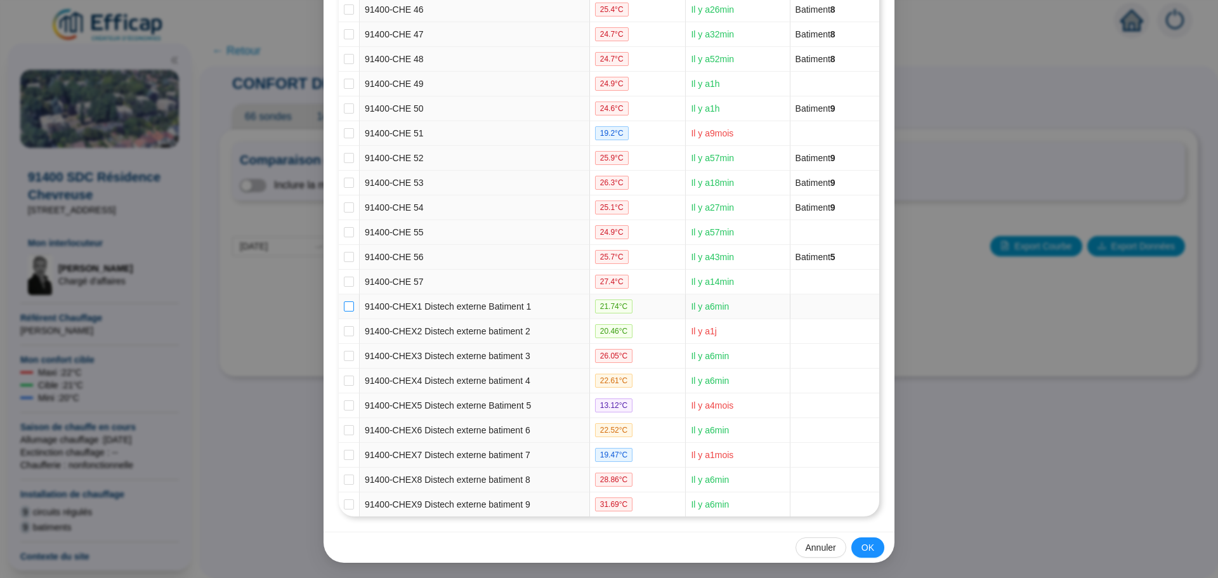
click at [347, 306] on input "checkbox" at bounding box center [349, 306] width 10 height 10
checkbox input "true"
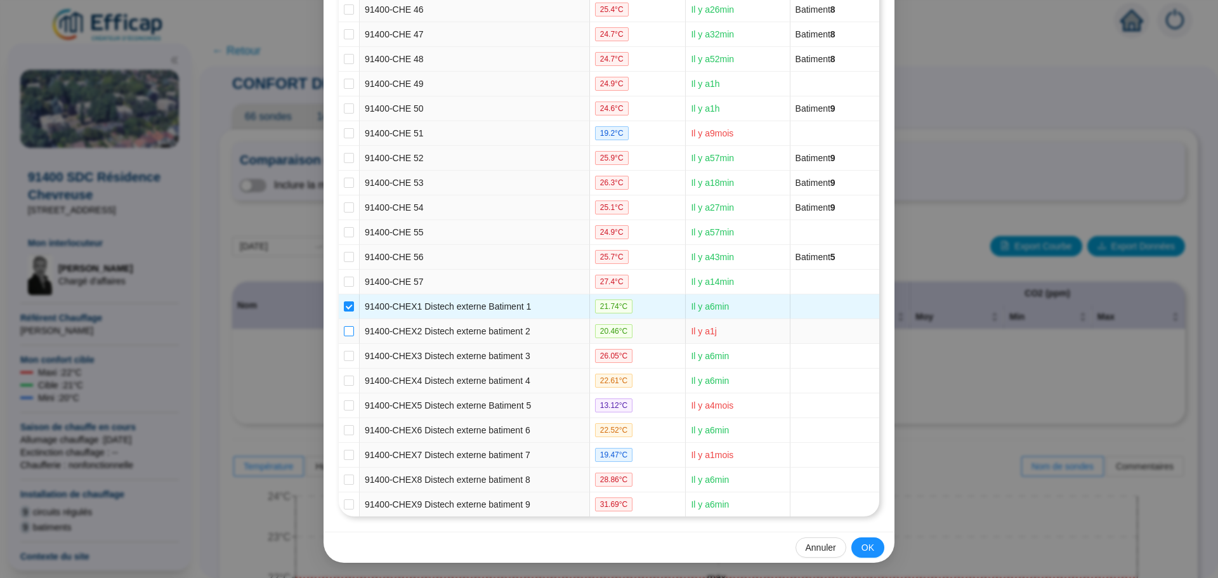
click at [345, 325] on label at bounding box center [349, 331] width 10 height 13
click at [345, 326] on input "checkbox" at bounding box center [349, 331] width 10 height 10
checkbox input "true"
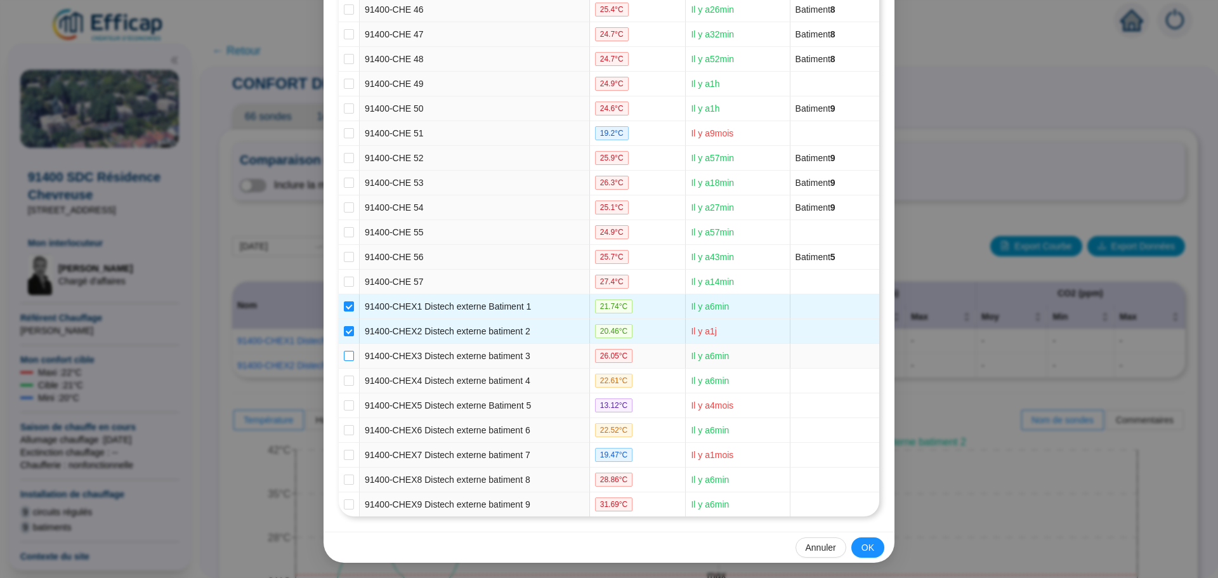
click at [345, 352] on input "checkbox" at bounding box center [349, 356] width 10 height 10
checkbox input "true"
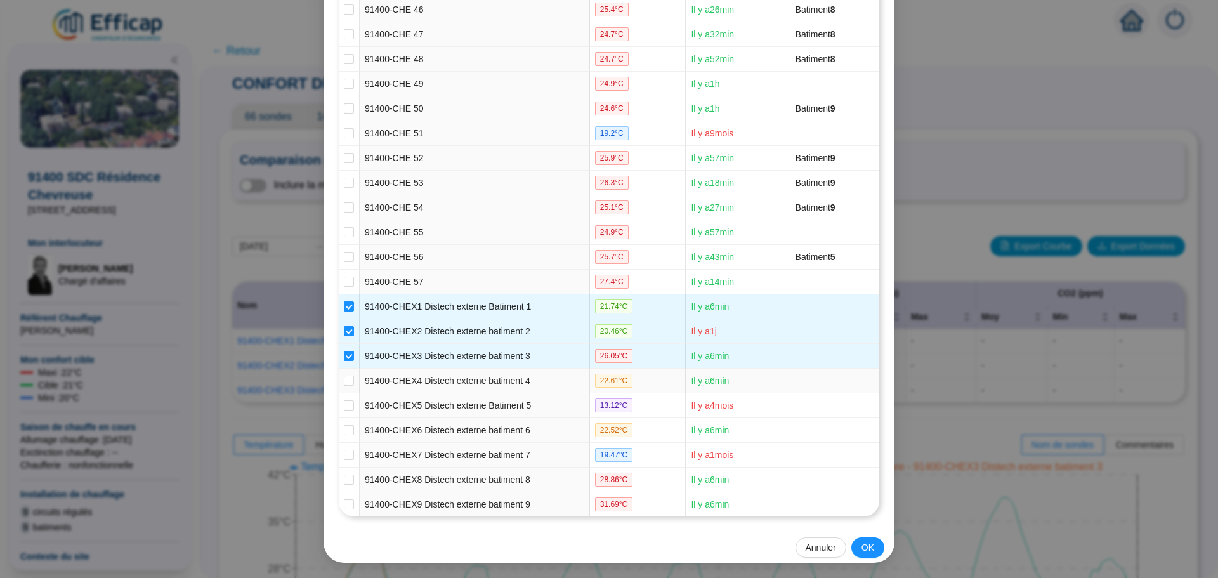
click at [339, 380] on td at bounding box center [349, 381] width 21 height 25
click at [344, 382] on input "checkbox" at bounding box center [349, 381] width 10 height 10
checkbox input "true"
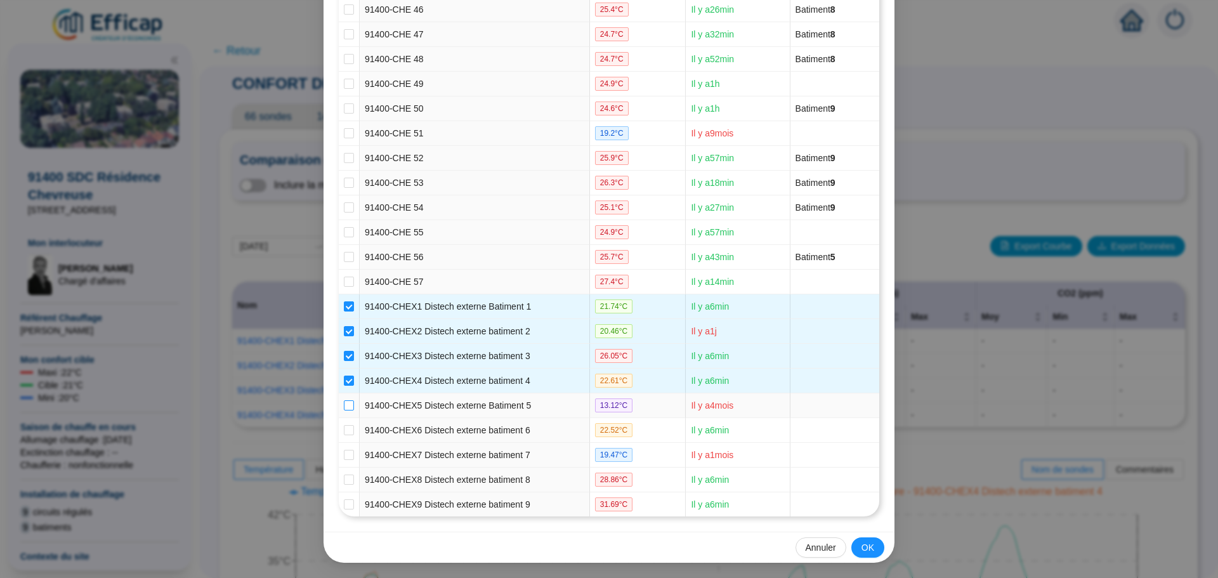
click at [344, 409] on input "checkbox" at bounding box center [349, 405] width 10 height 10
checkbox input "true"
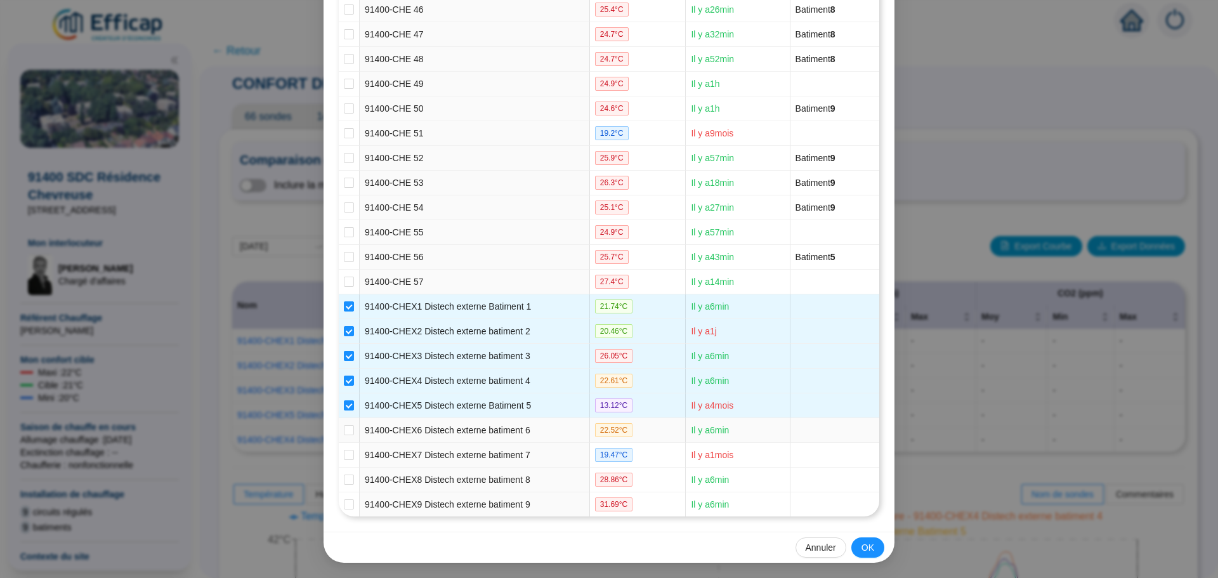
drag, startPoint x: 346, startPoint y: 430, endPoint x: 328, endPoint y: 469, distance: 43.2
click at [345, 435] on input "checkbox" at bounding box center [349, 430] width 10 height 10
checkbox input "true"
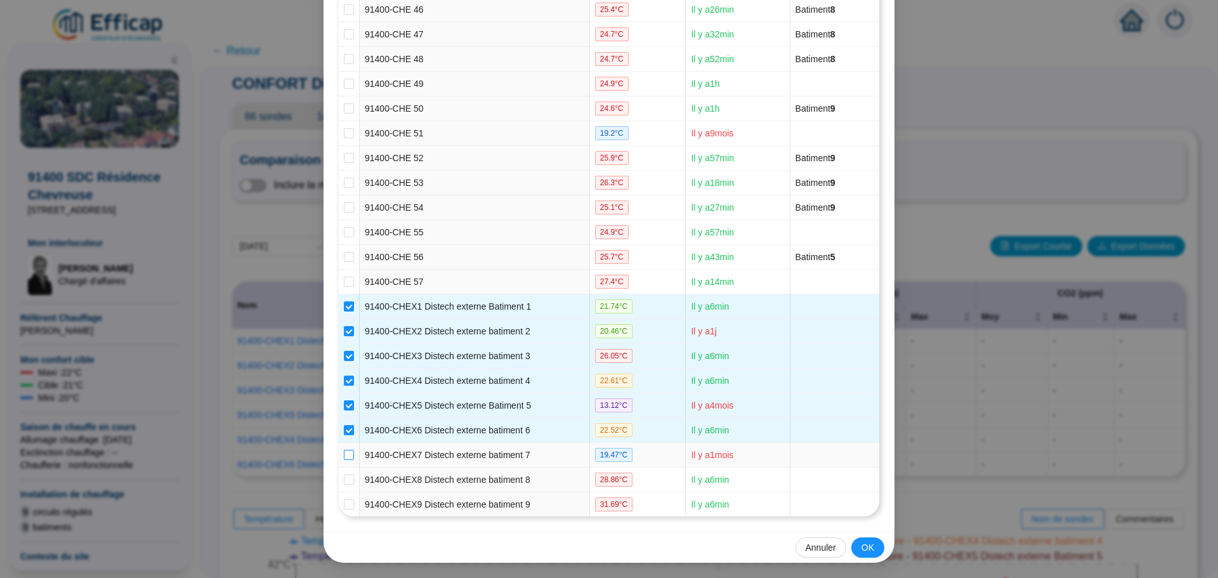
click at [345, 457] on input "checkbox" at bounding box center [349, 455] width 10 height 10
checkbox input "true"
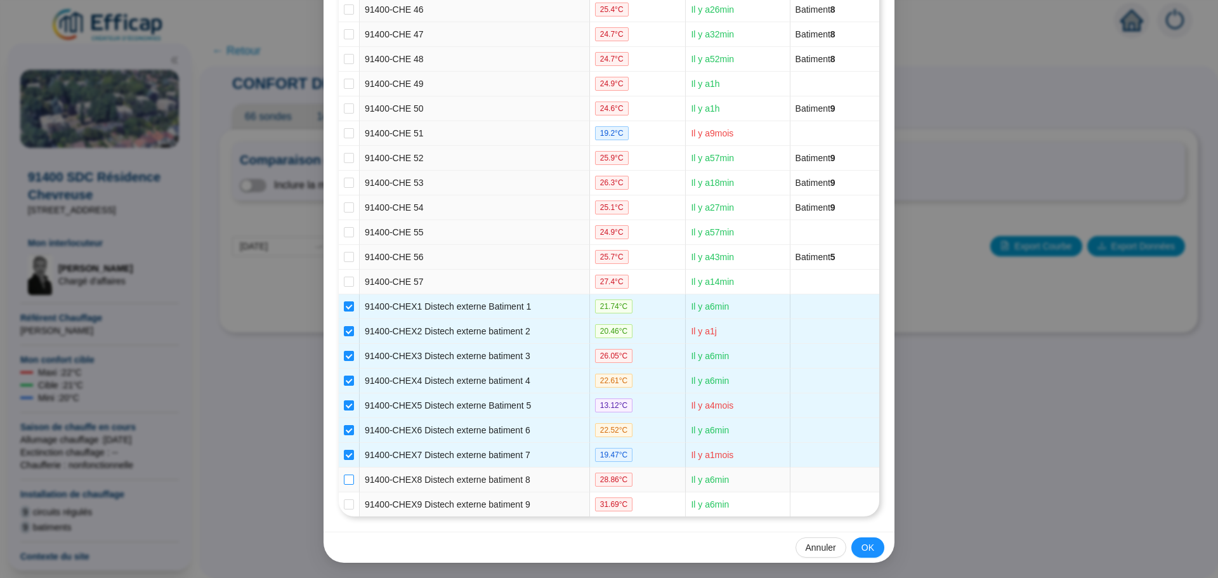
click at [345, 480] on input "checkbox" at bounding box center [349, 480] width 10 height 10
checkbox input "true"
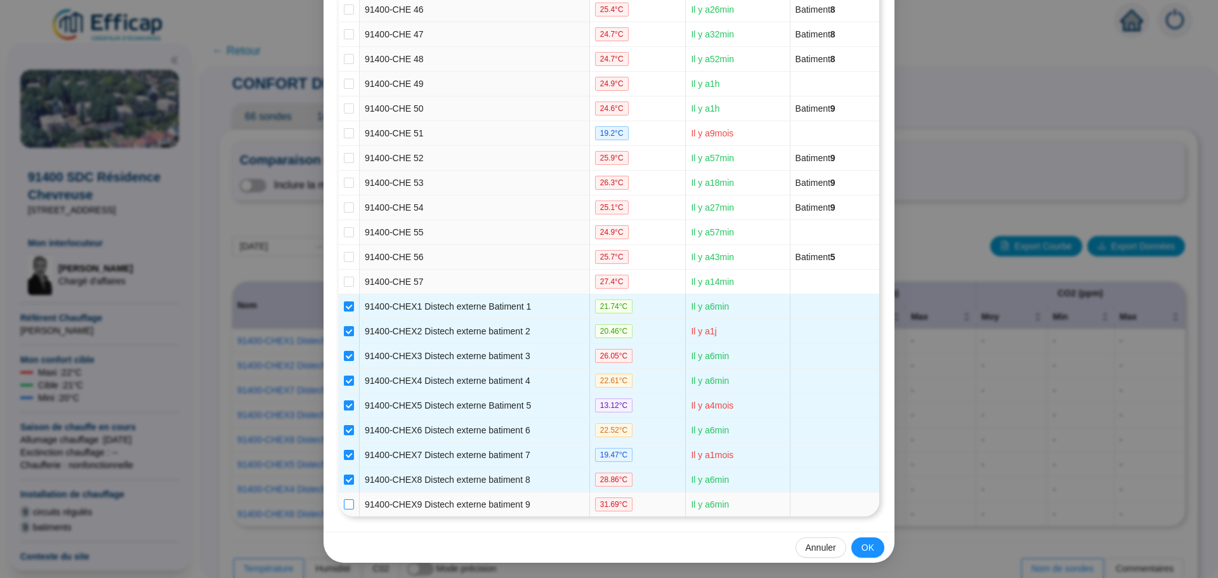
click at [344, 501] on input "checkbox" at bounding box center [349, 504] width 10 height 10
checkbox input "true"
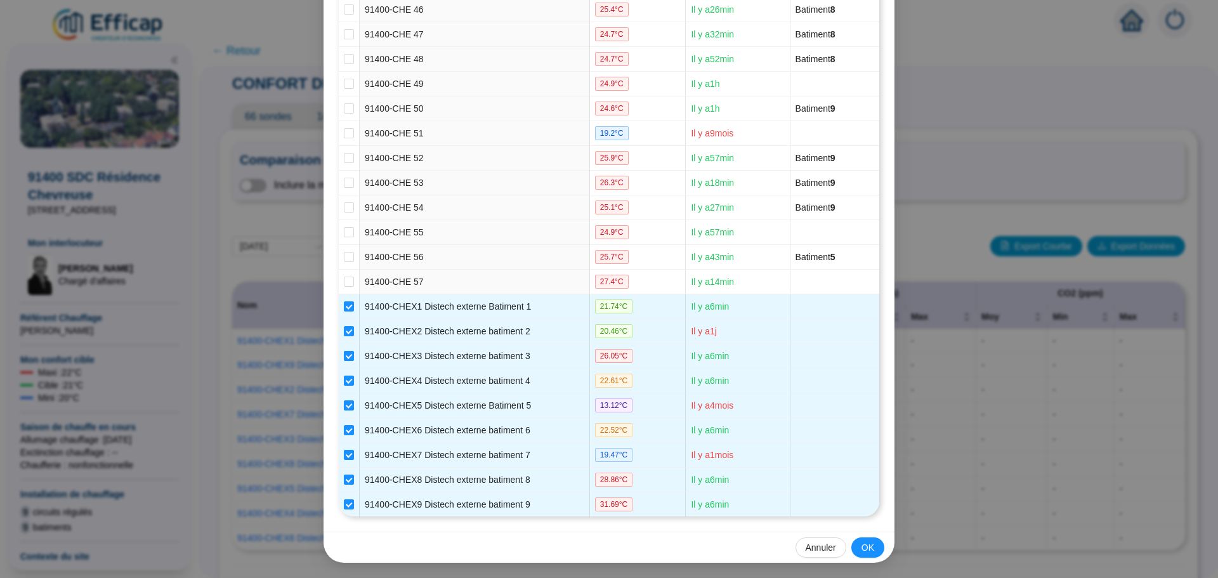
click at [847, 553] on div "Annuler OK" at bounding box center [609, 547] width 571 height 31
click at [867, 544] on span "OK" at bounding box center [868, 547] width 13 height 13
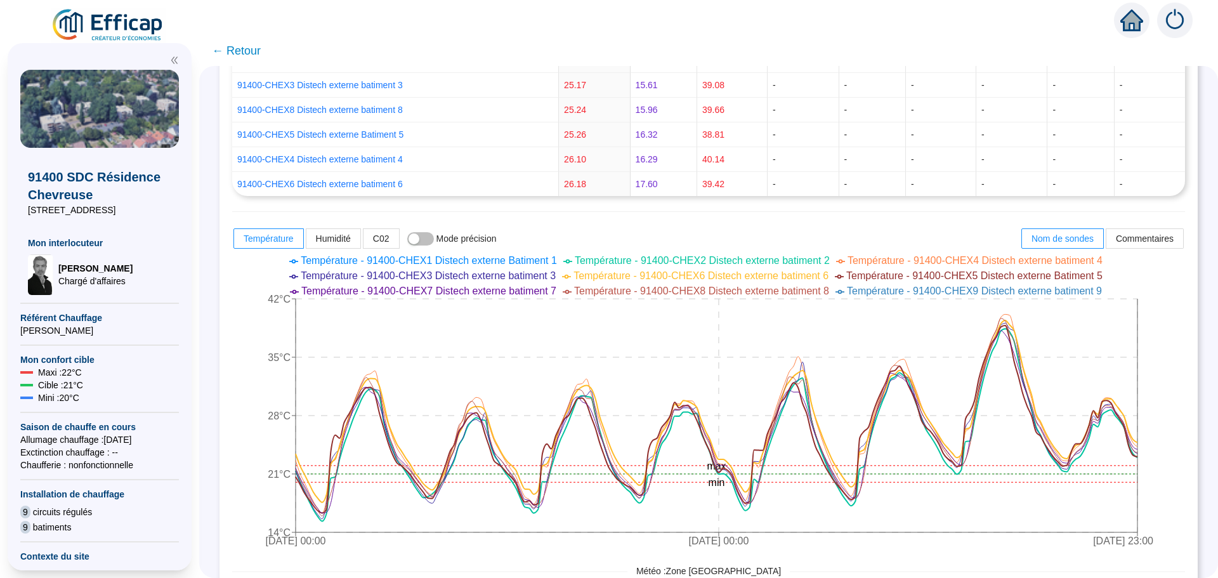
scroll to position [448, 0]
